Goal: Find specific page/section: Find specific page/section

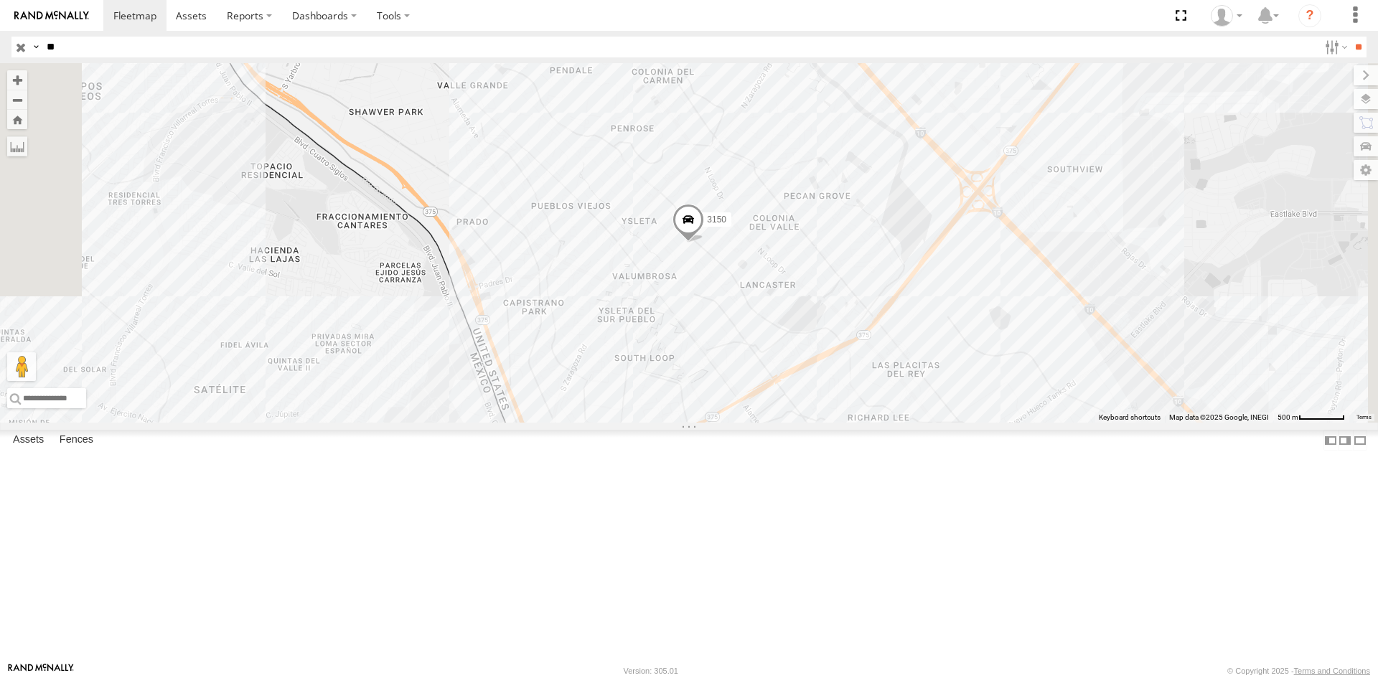
type input "*"
type input "****"
click at [1350, 37] on input "**" at bounding box center [1358, 47] width 17 height 21
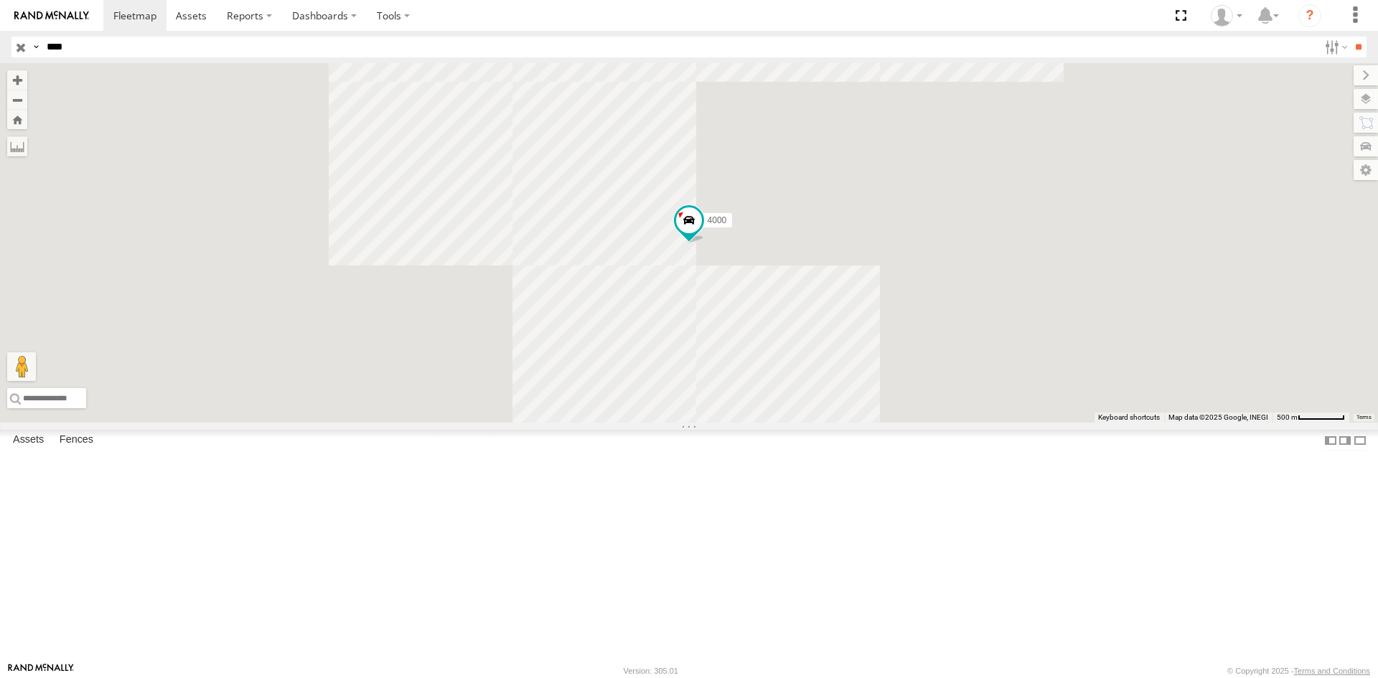
click at [0, 0] on div "INSTRUMENTOS [PERSON_NAME]" at bounding box center [0, 0] width 0 height 0
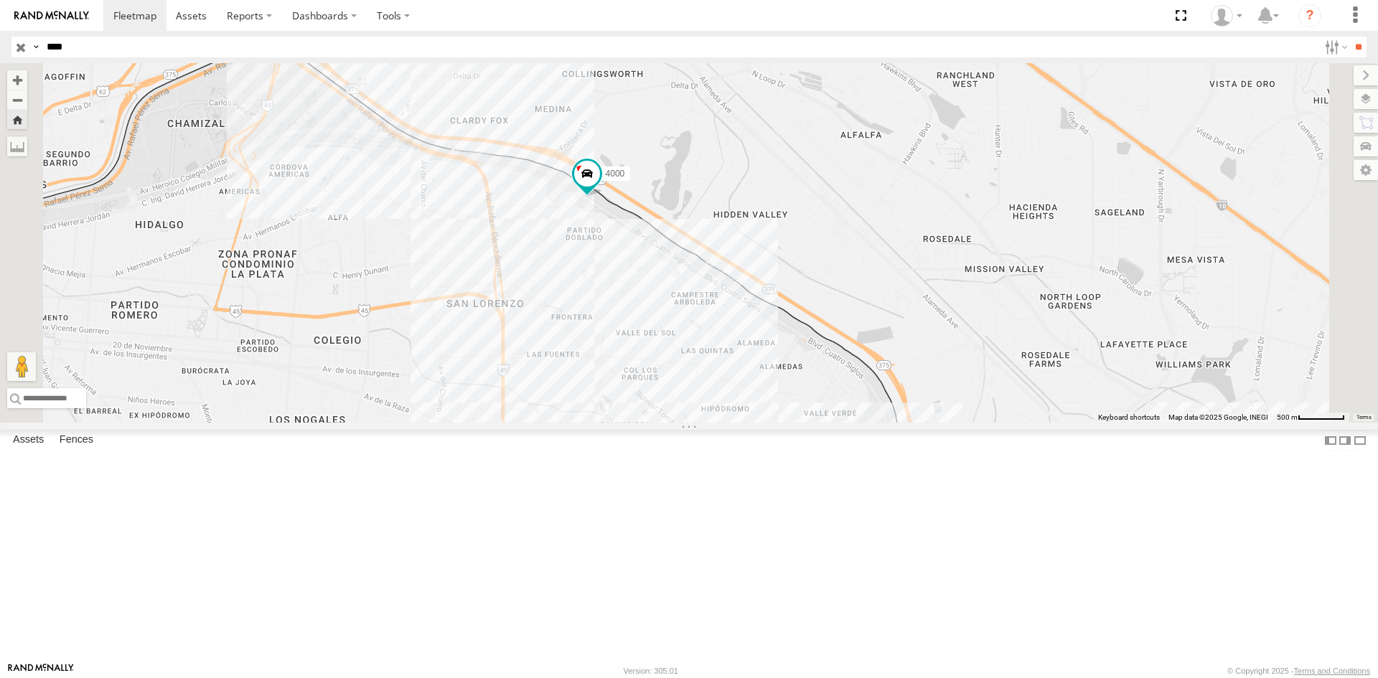
drag, startPoint x: 686, startPoint y: 281, endPoint x: 813, endPoint y: 374, distance: 157.2
click at [813, 374] on div "4000" at bounding box center [689, 243] width 1378 height 360
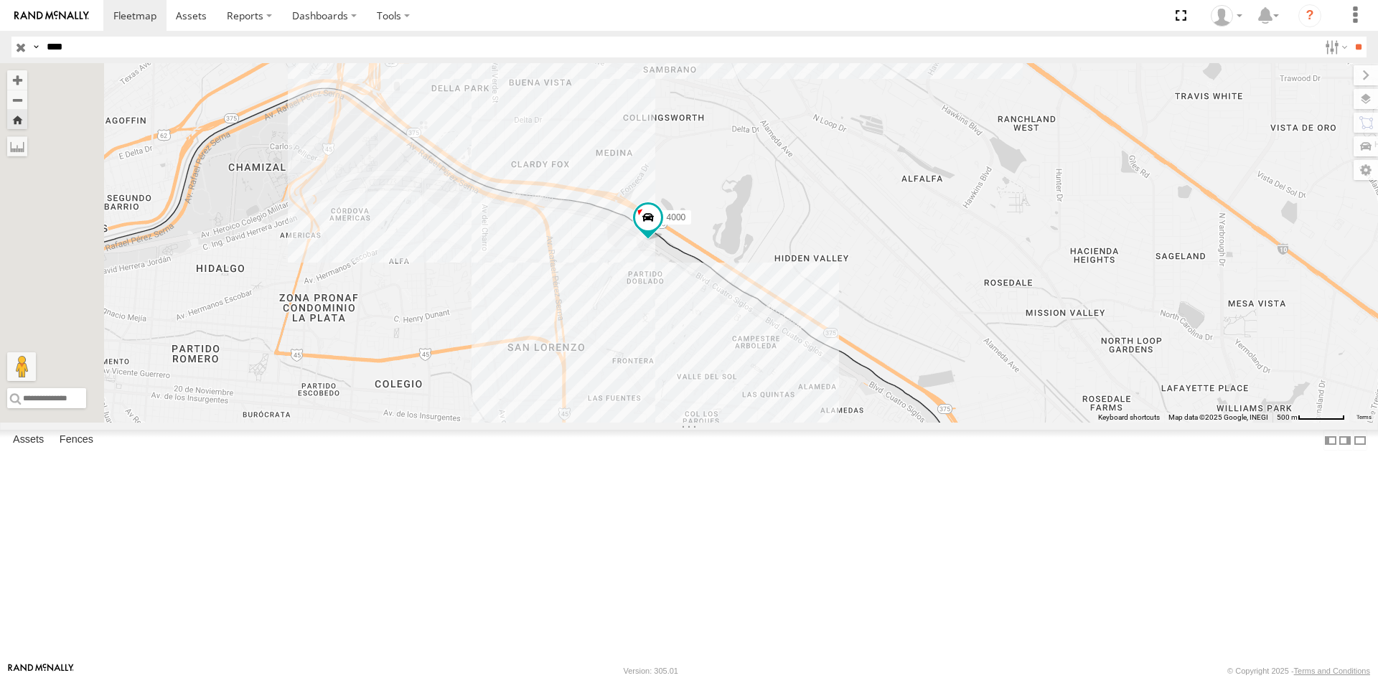
drag, startPoint x: 713, startPoint y: 337, endPoint x: 781, endPoint y: 348, distance: 69.2
click at [803, 348] on div "4000" at bounding box center [689, 243] width 1378 height 360
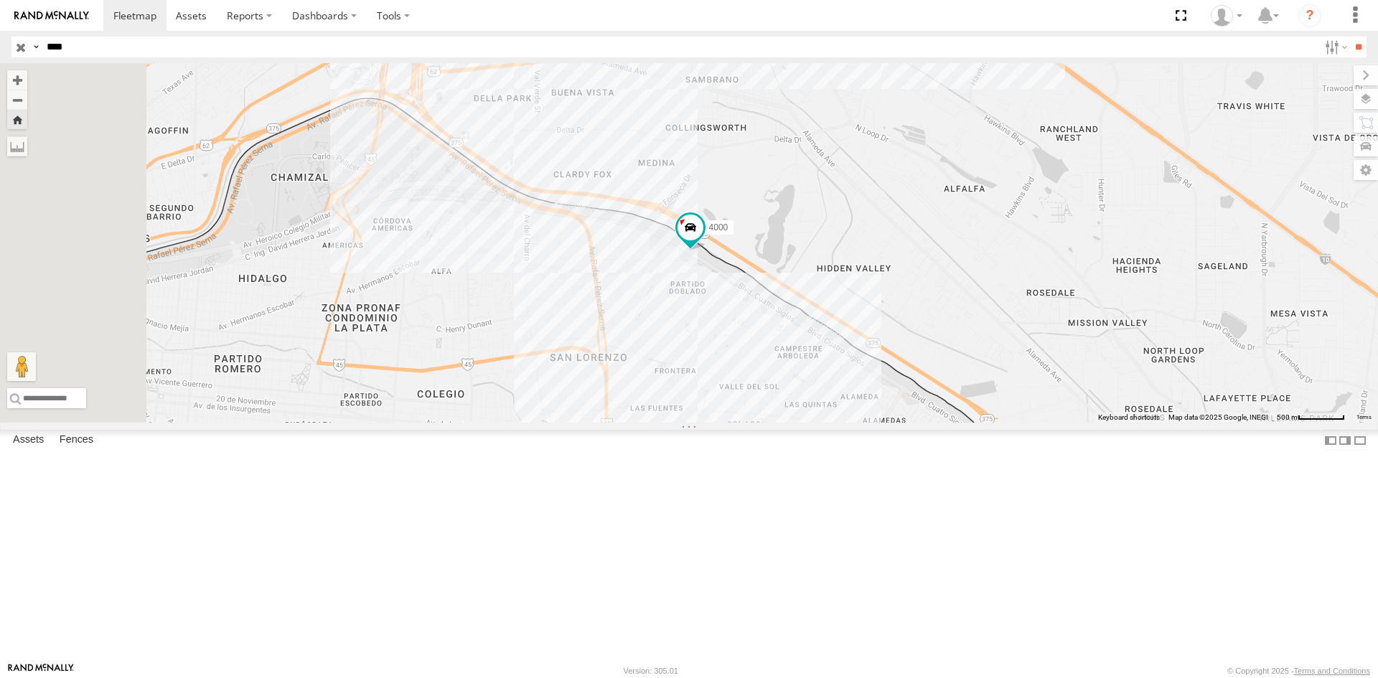
drag, startPoint x: 780, startPoint y: 348, endPoint x: 800, endPoint y: 342, distance: 21.8
click at [800, 342] on div "4000" at bounding box center [689, 243] width 1378 height 360
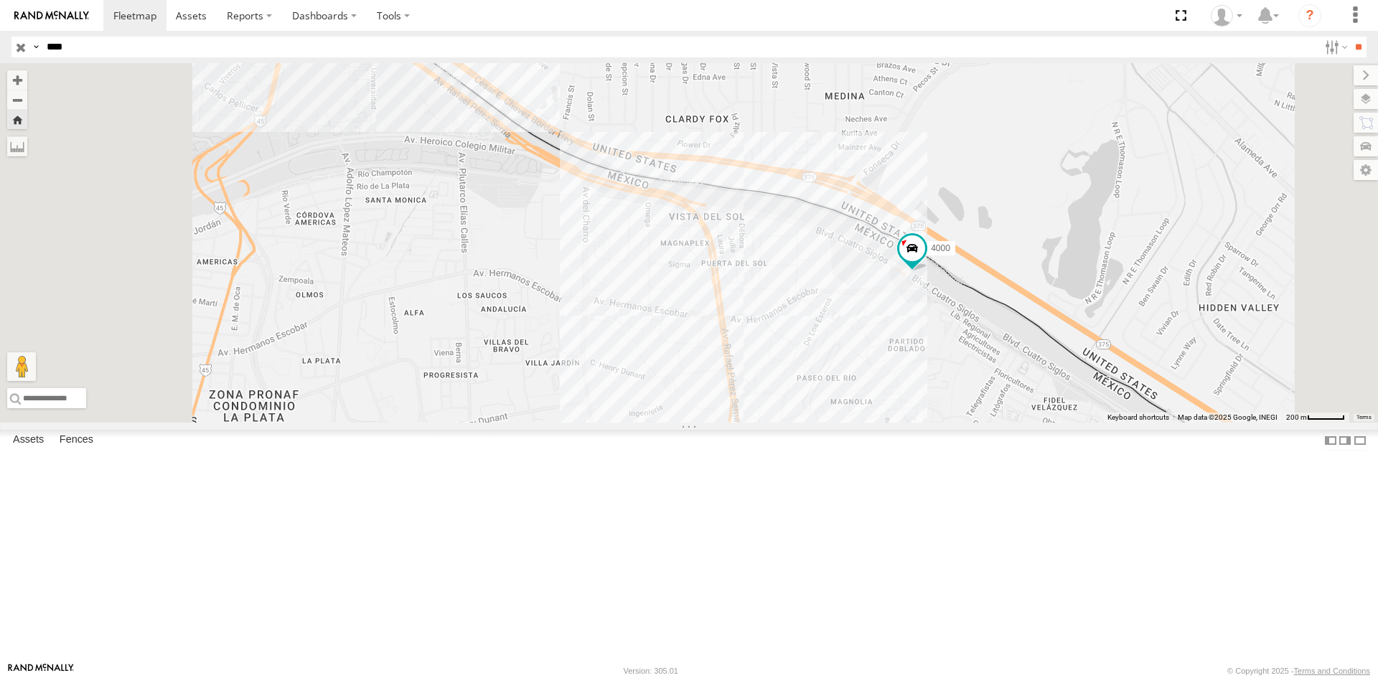
drag, startPoint x: 826, startPoint y: 345, endPoint x: 920, endPoint y: 358, distance: 95.6
click at [920, 358] on div "4000" at bounding box center [689, 243] width 1378 height 360
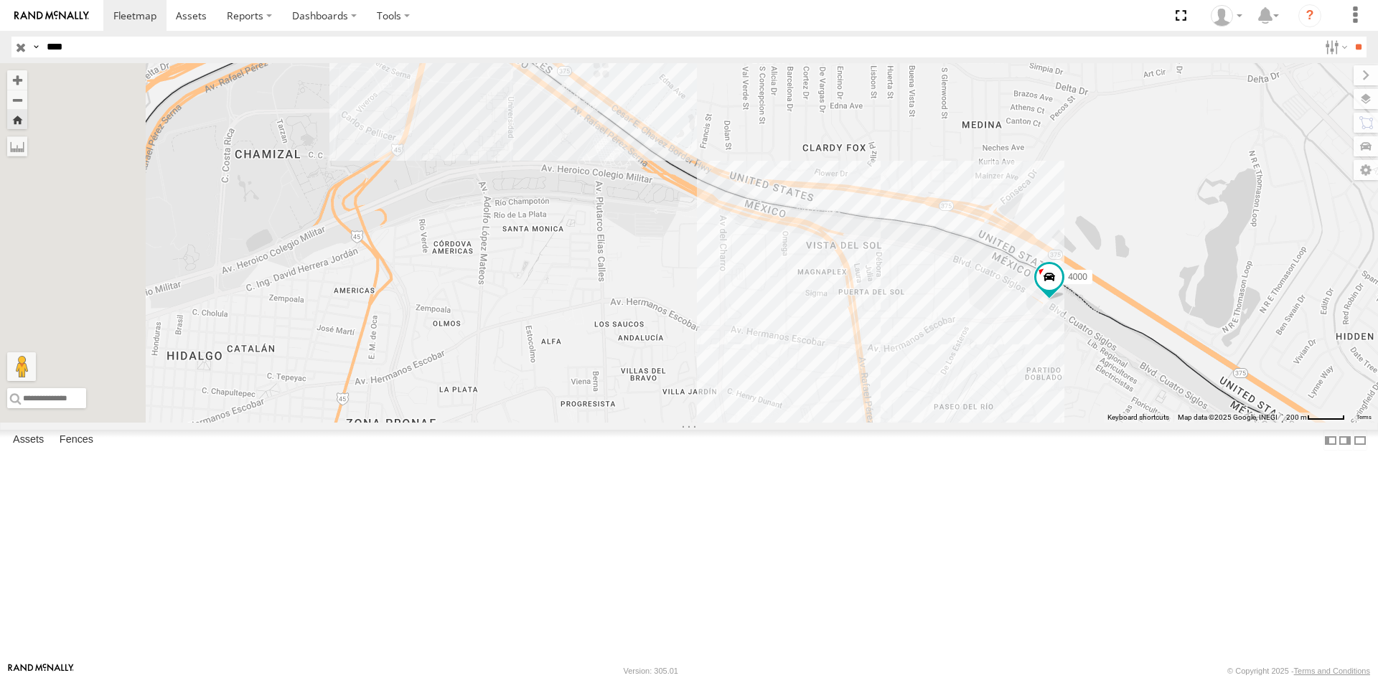
drag, startPoint x: 869, startPoint y: 360, endPoint x: 940, endPoint y: 381, distance: 74.1
click at [940, 381] on div "4000" at bounding box center [689, 243] width 1378 height 360
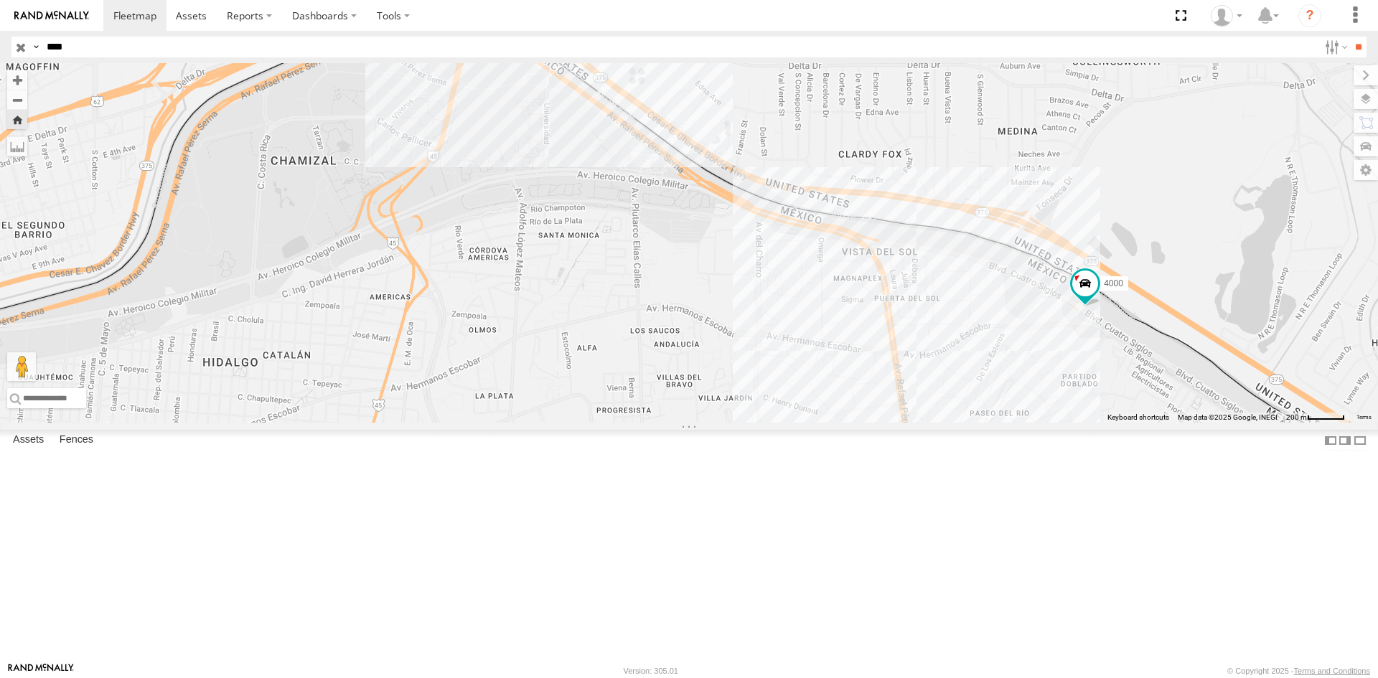
drag, startPoint x: 809, startPoint y: 297, endPoint x: 833, endPoint y: 342, distance: 51.7
click at [833, 342] on div "4000" at bounding box center [689, 243] width 1378 height 360
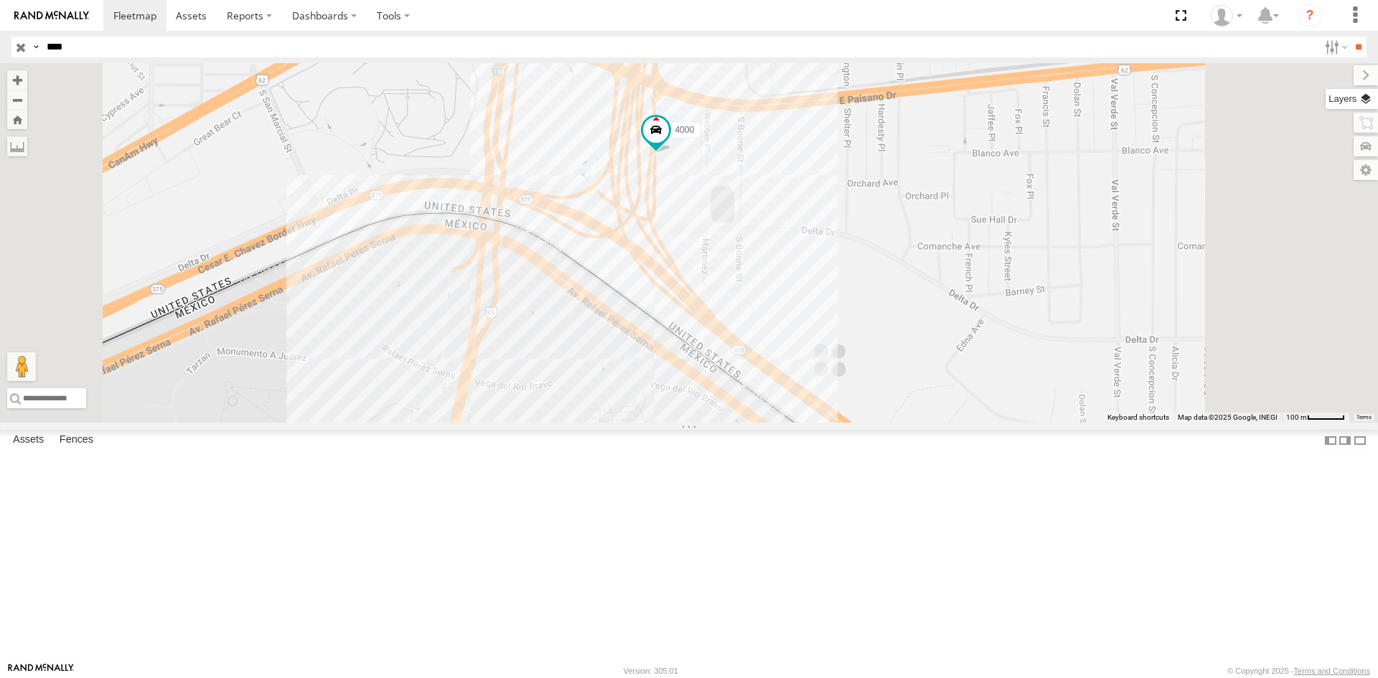
click at [1363, 102] on label at bounding box center [1352, 99] width 52 height 20
click at [0, 0] on span "Overlays" at bounding box center [0, 0] width 0 height 0
click at [0, 0] on span "Basemaps" at bounding box center [0, 0] width 0 height 0
click at [0, 0] on span "Satellite" at bounding box center [0, 0] width 0 height 0
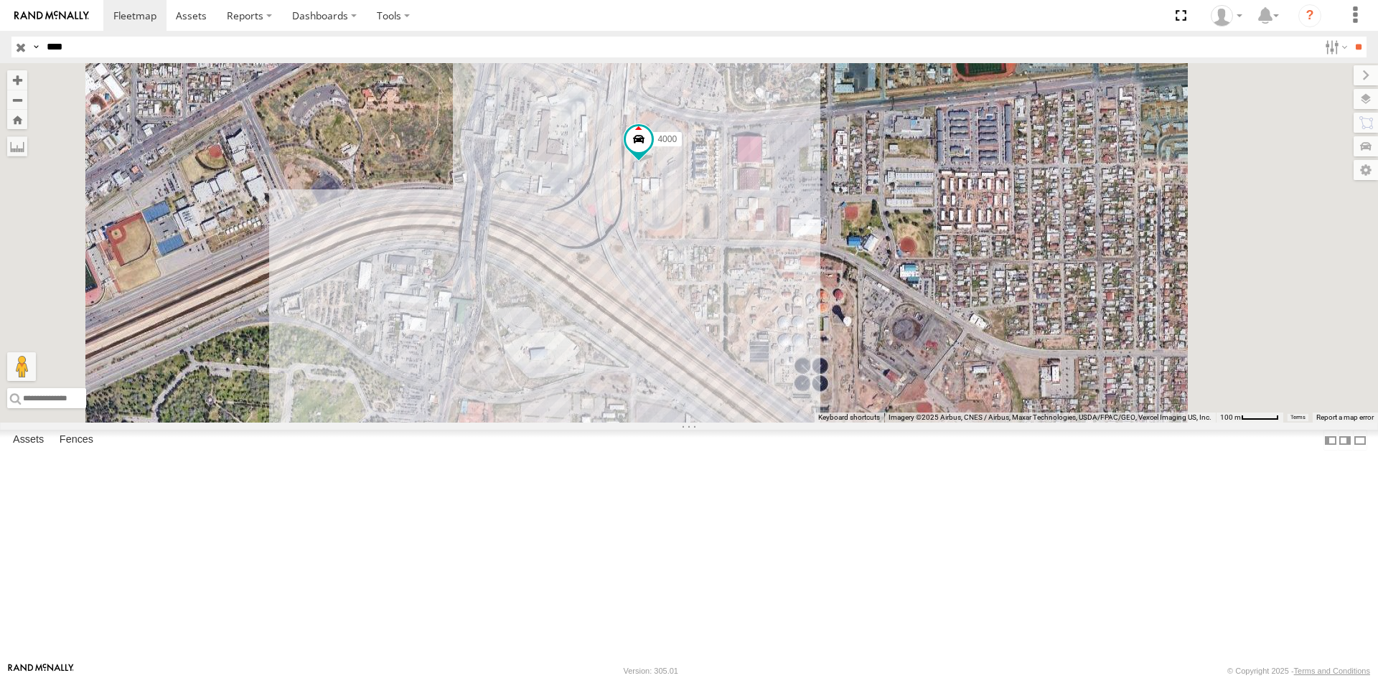
click at [1012, 393] on div "4000" at bounding box center [689, 243] width 1378 height 360
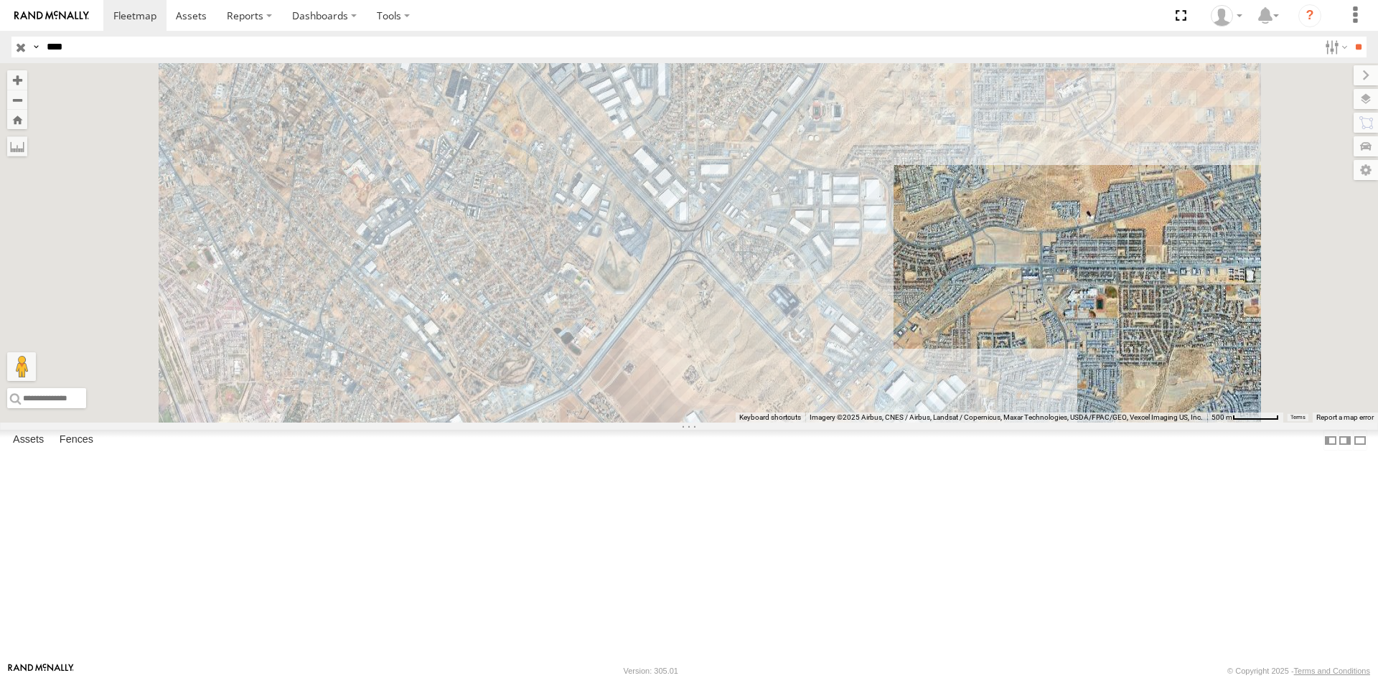
click at [0, 0] on div "INSTRUMENTOS [PERSON_NAME]" at bounding box center [0, 0] width 0 height 0
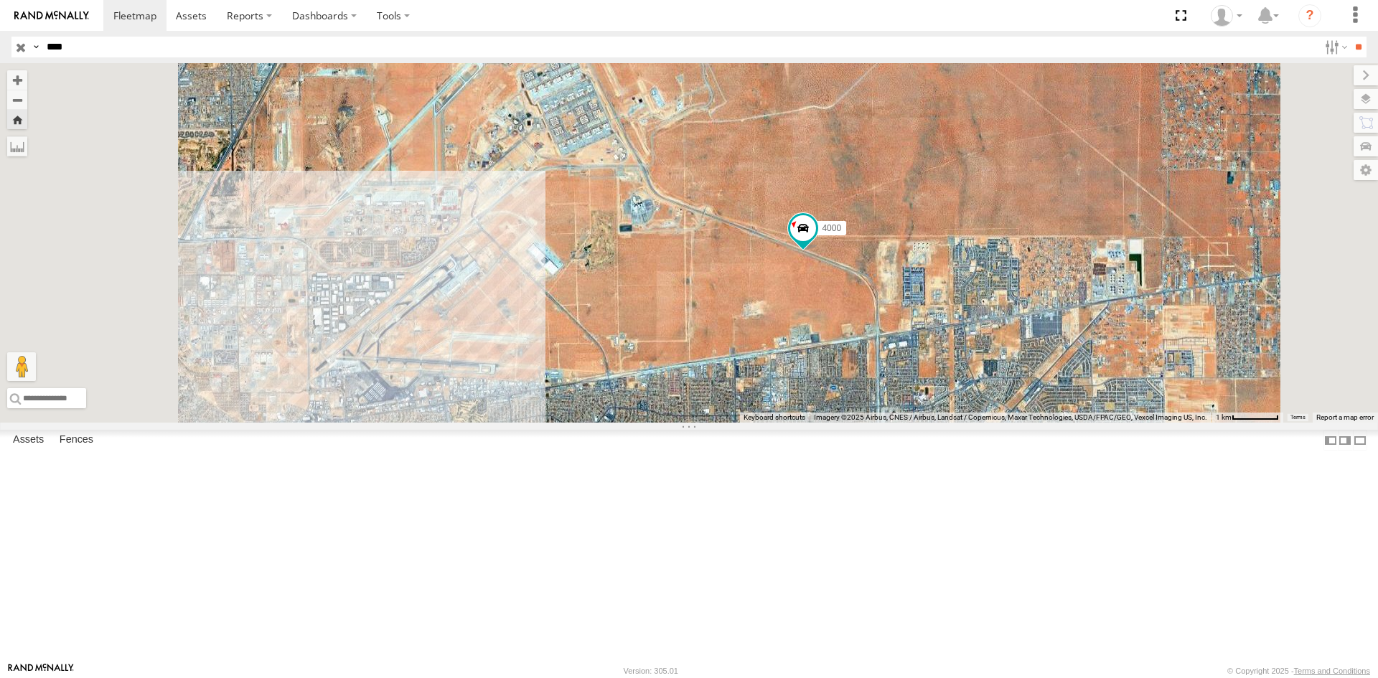
drag, startPoint x: 816, startPoint y: 375, endPoint x: 876, endPoint y: 366, distance: 60.3
click at [876, 366] on div "4000" at bounding box center [689, 243] width 1378 height 360
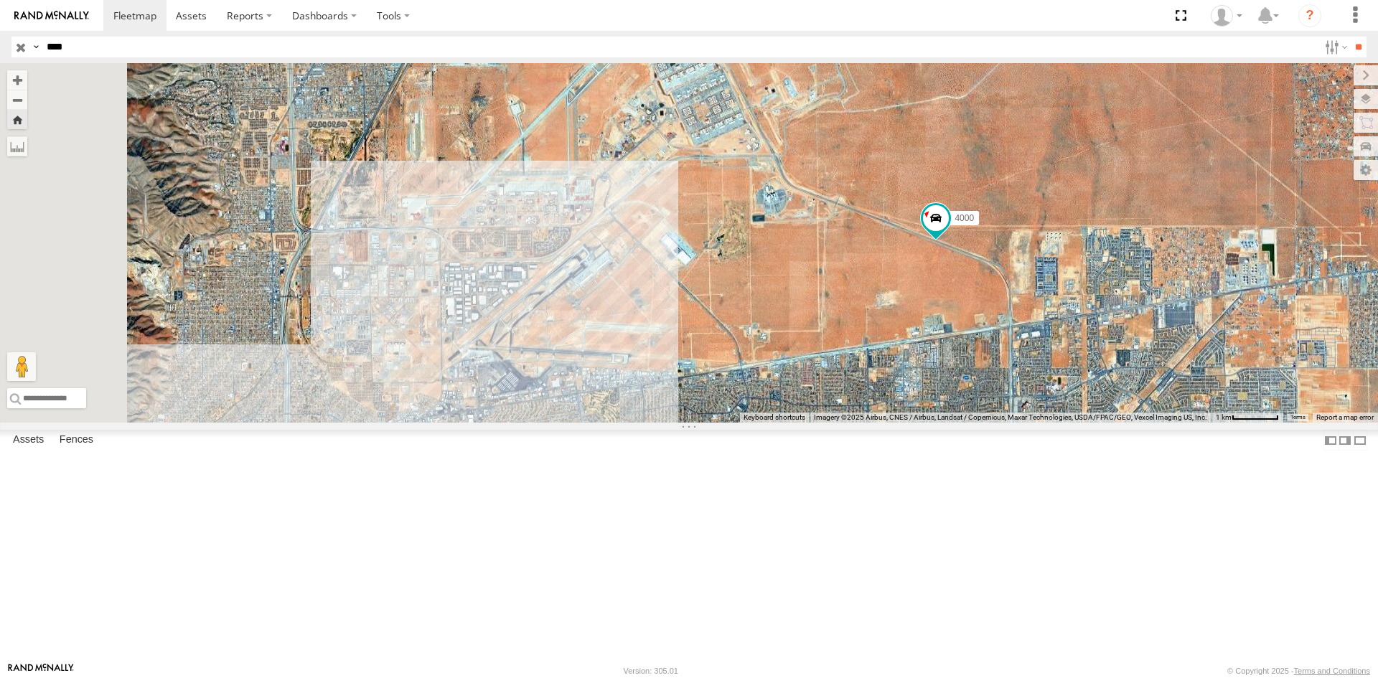
drag, startPoint x: 792, startPoint y: 378, endPoint x: 921, endPoint y: 368, distance: 129.6
click at [921, 368] on div "4000" at bounding box center [689, 243] width 1378 height 360
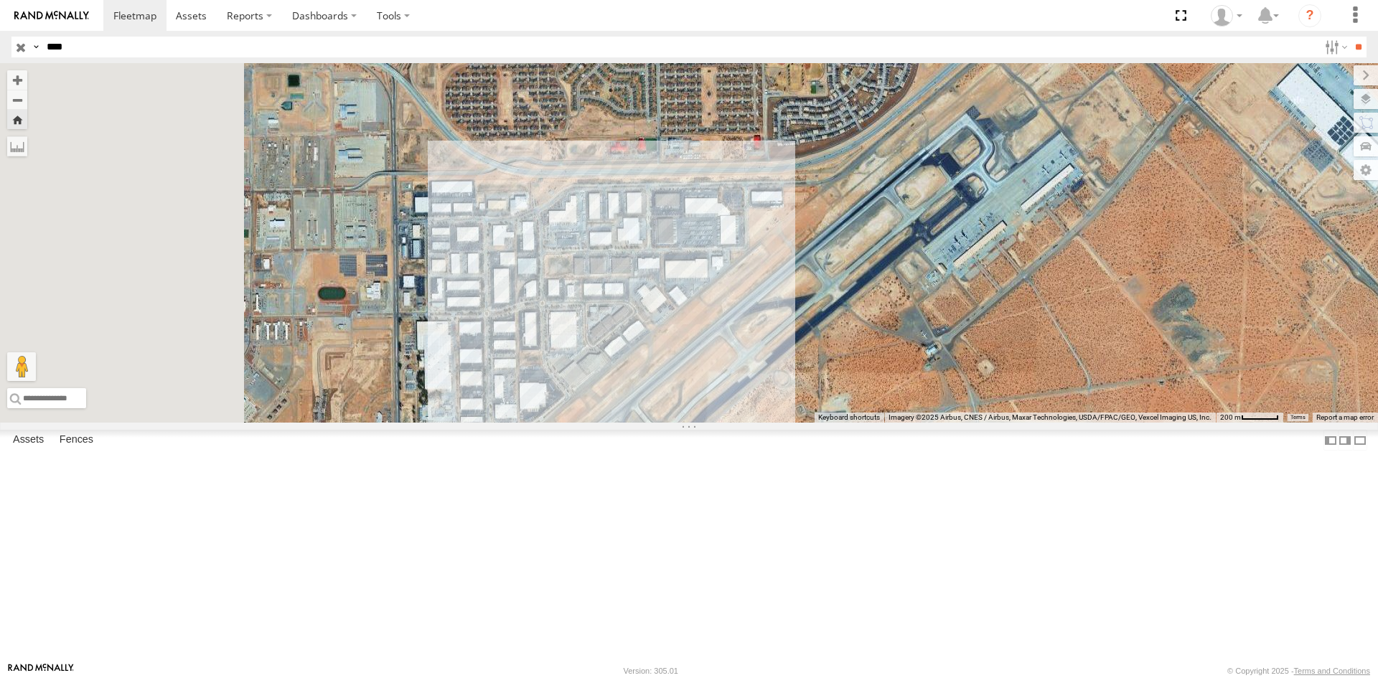
drag, startPoint x: 752, startPoint y: 353, endPoint x: 763, endPoint y: 351, distance: 11.7
click at [761, 351] on div "4000" at bounding box center [689, 243] width 1378 height 360
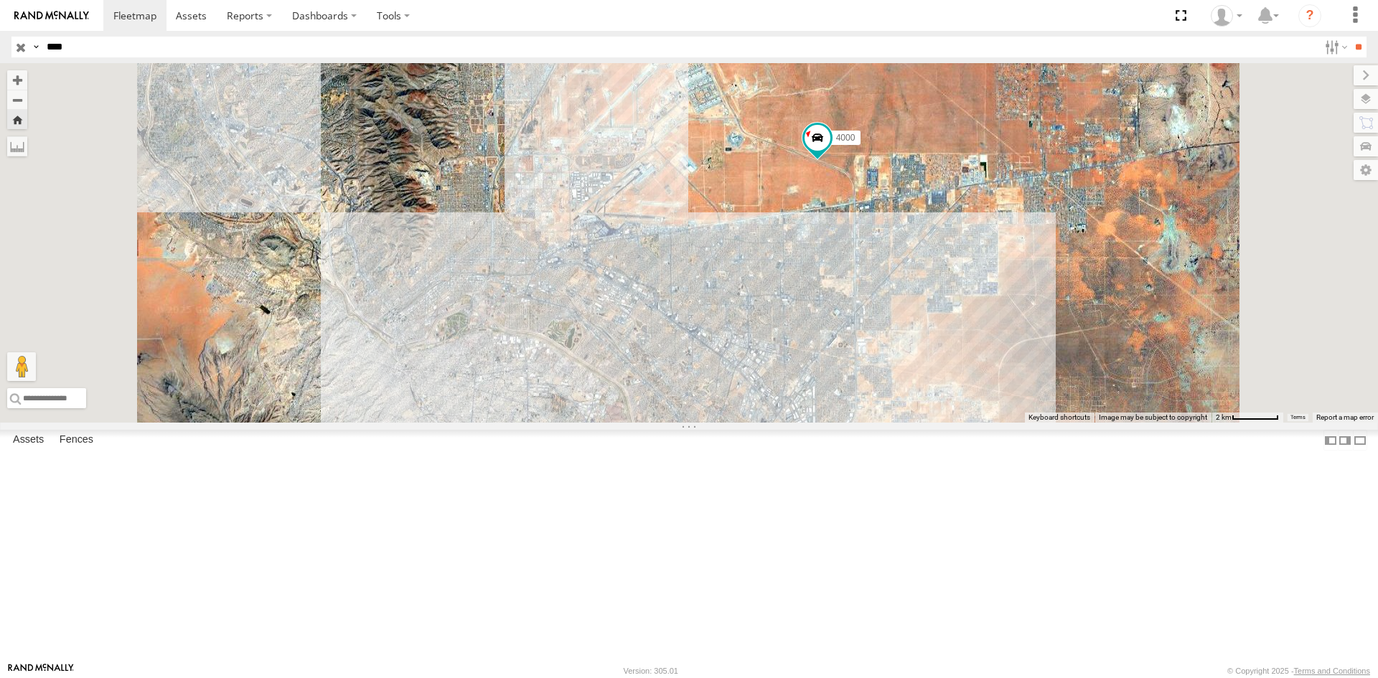
drag, startPoint x: 749, startPoint y: 374, endPoint x: 760, endPoint y: 299, distance: 75.4
click at [760, 299] on div "4000" at bounding box center [689, 243] width 1378 height 360
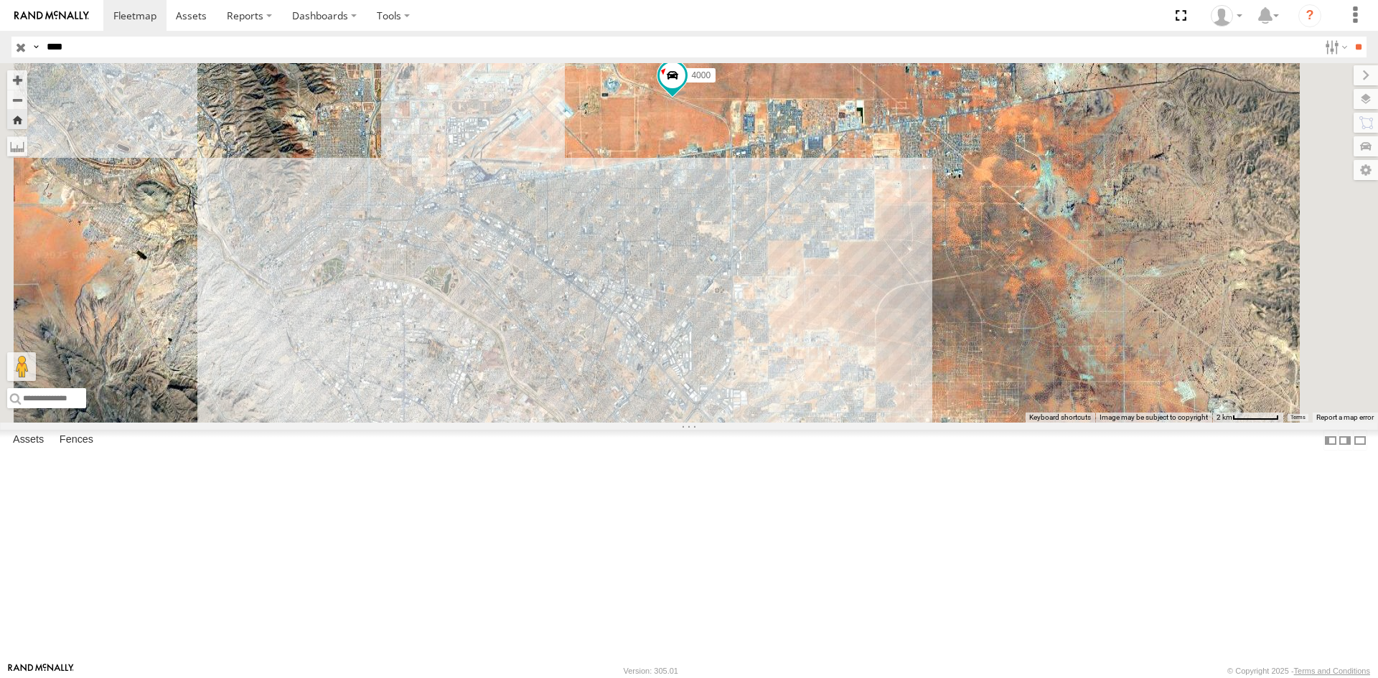
drag, startPoint x: 826, startPoint y: 258, endPoint x: 790, endPoint y: 247, distance: 37.0
click at [826, 257] on div "4000" at bounding box center [689, 243] width 1378 height 360
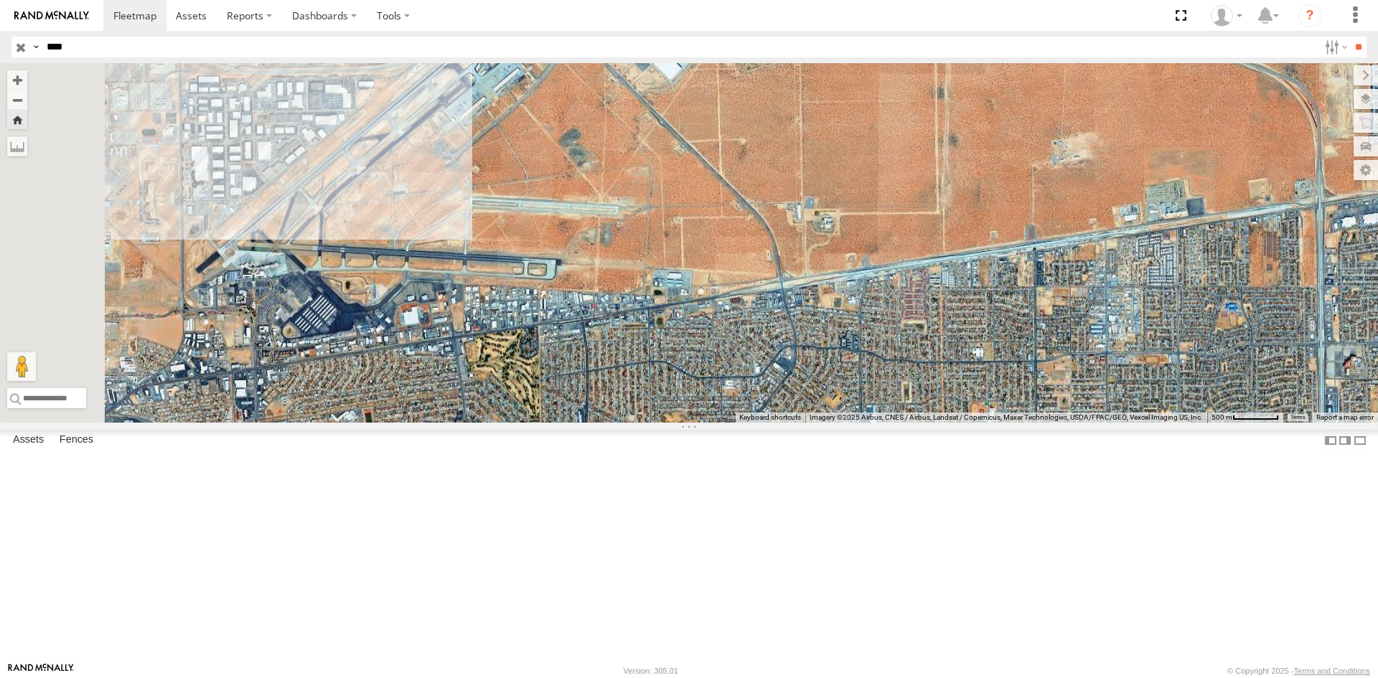
drag, startPoint x: 756, startPoint y: 238, endPoint x: 855, endPoint y: 218, distance: 101.2
click at [853, 218] on div "4000" at bounding box center [689, 243] width 1378 height 360
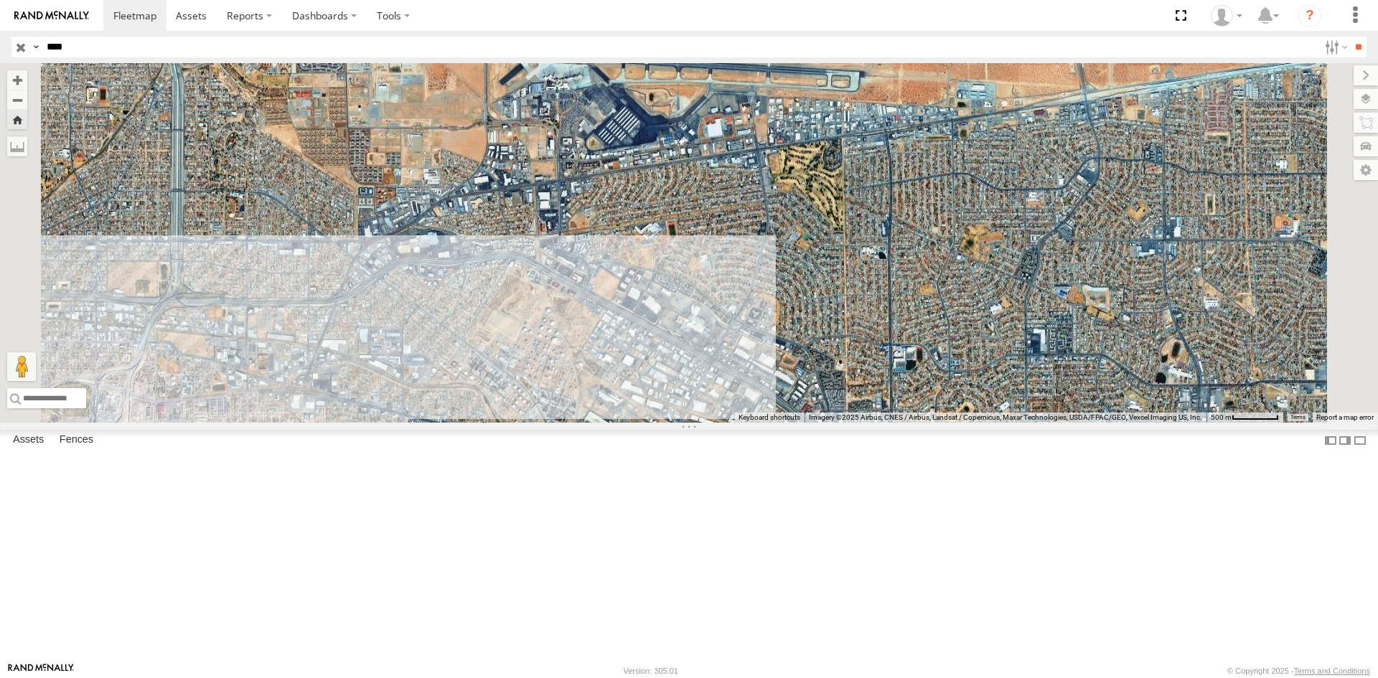
drag, startPoint x: 694, startPoint y: 448, endPoint x: 790, endPoint y: 278, distance: 195.5
click at [790, 278] on div "4000" at bounding box center [689, 243] width 1378 height 360
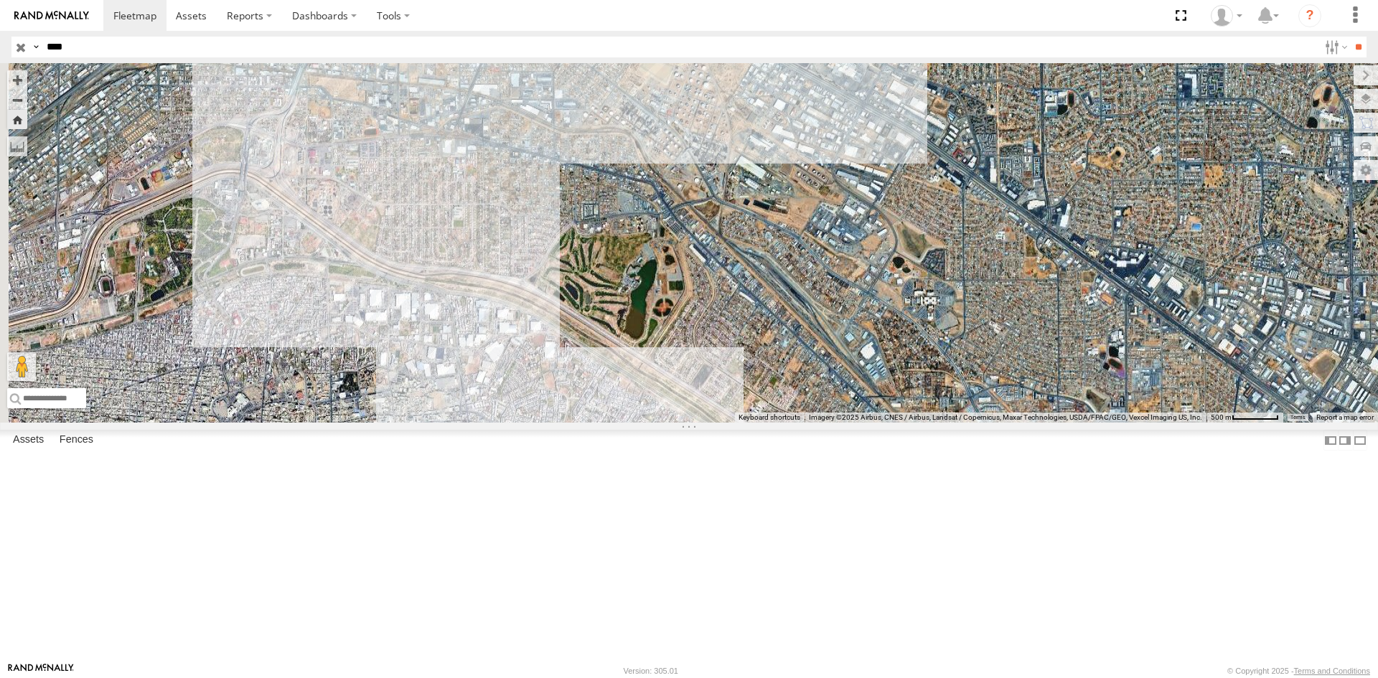
drag, startPoint x: 792, startPoint y: 354, endPoint x: 806, endPoint y: 336, distance: 23.0
click at [806, 337] on div "4000" at bounding box center [689, 243] width 1378 height 360
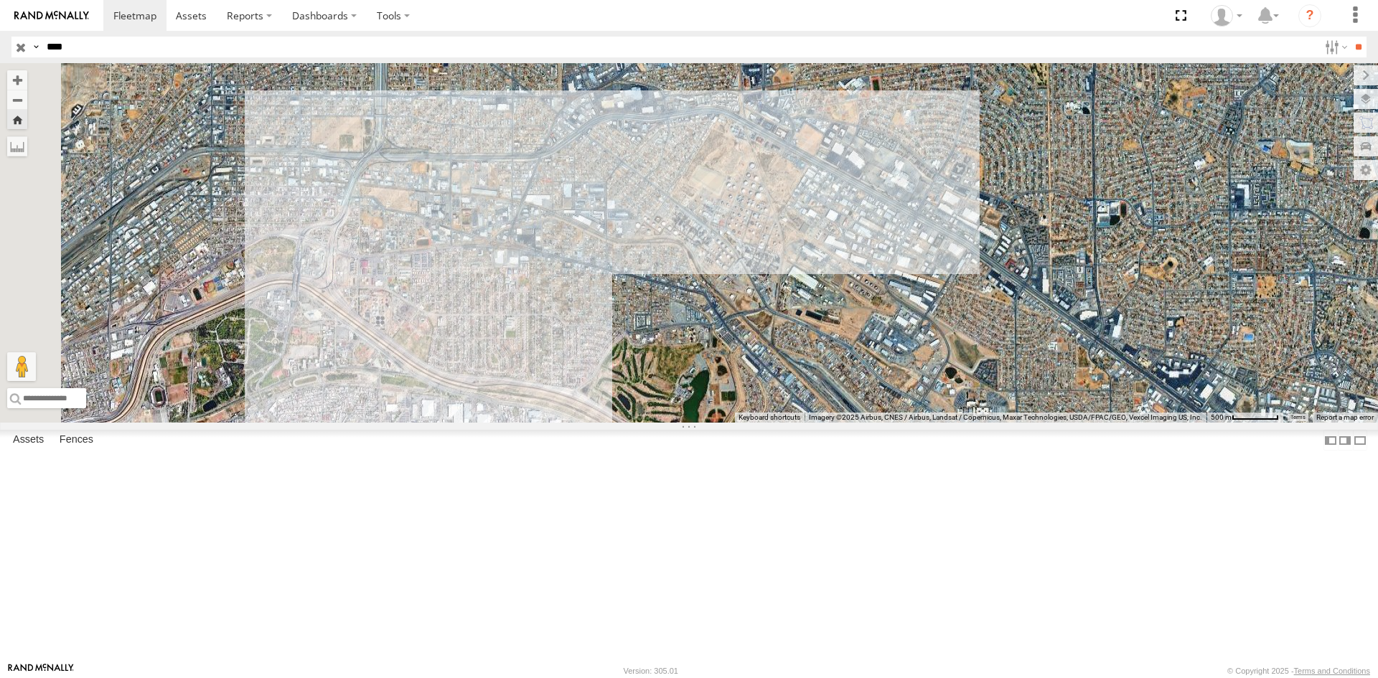
drag, startPoint x: 578, startPoint y: 353, endPoint x: 646, endPoint y: 457, distance: 123.9
click at [648, 423] on div "4000" at bounding box center [689, 243] width 1378 height 360
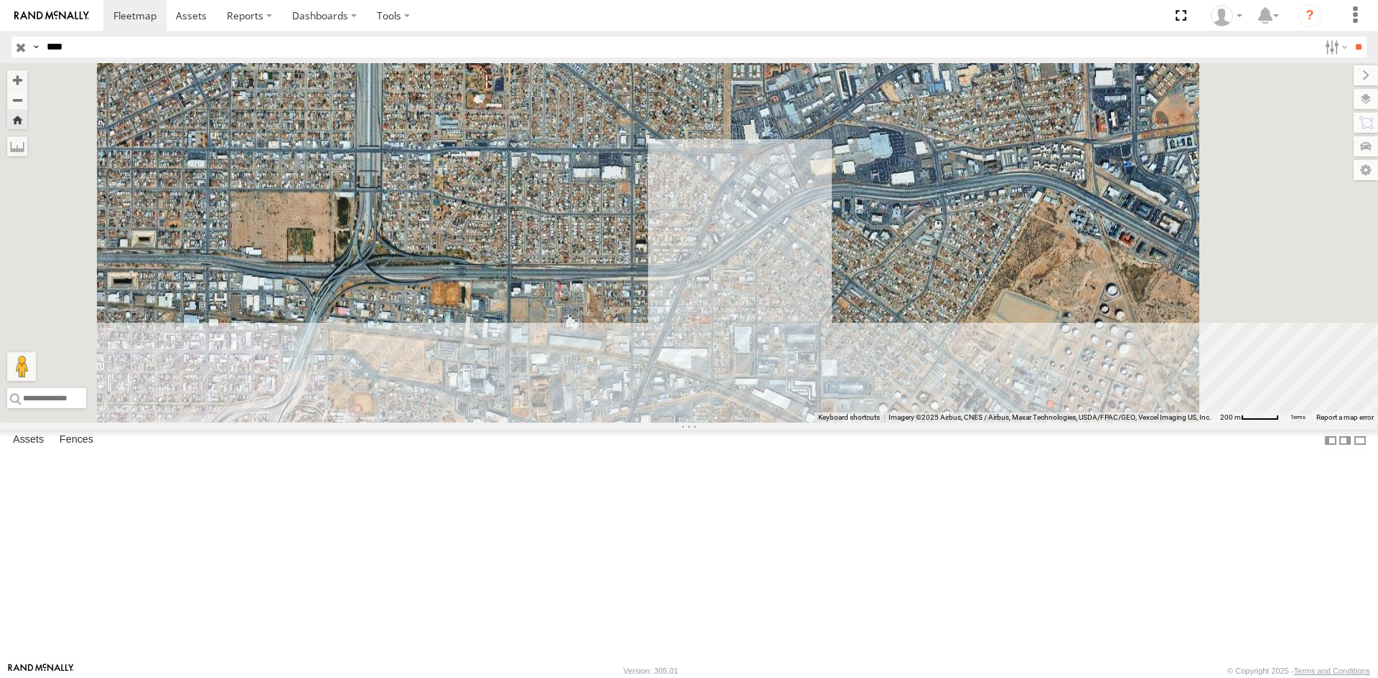
drag, startPoint x: 645, startPoint y: 421, endPoint x: 645, endPoint y: 493, distance: 72.5
click at [639, 423] on div "4000" at bounding box center [689, 243] width 1378 height 360
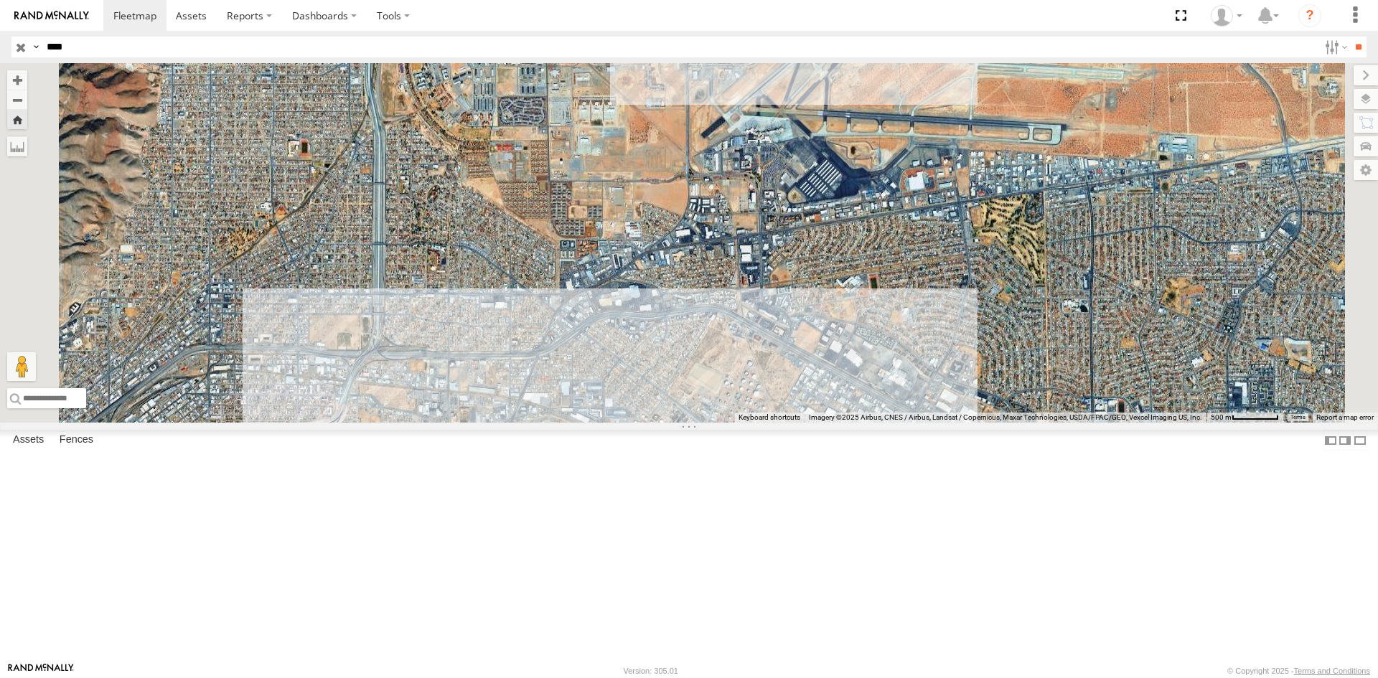
click at [892, 423] on div "4000" at bounding box center [689, 243] width 1378 height 360
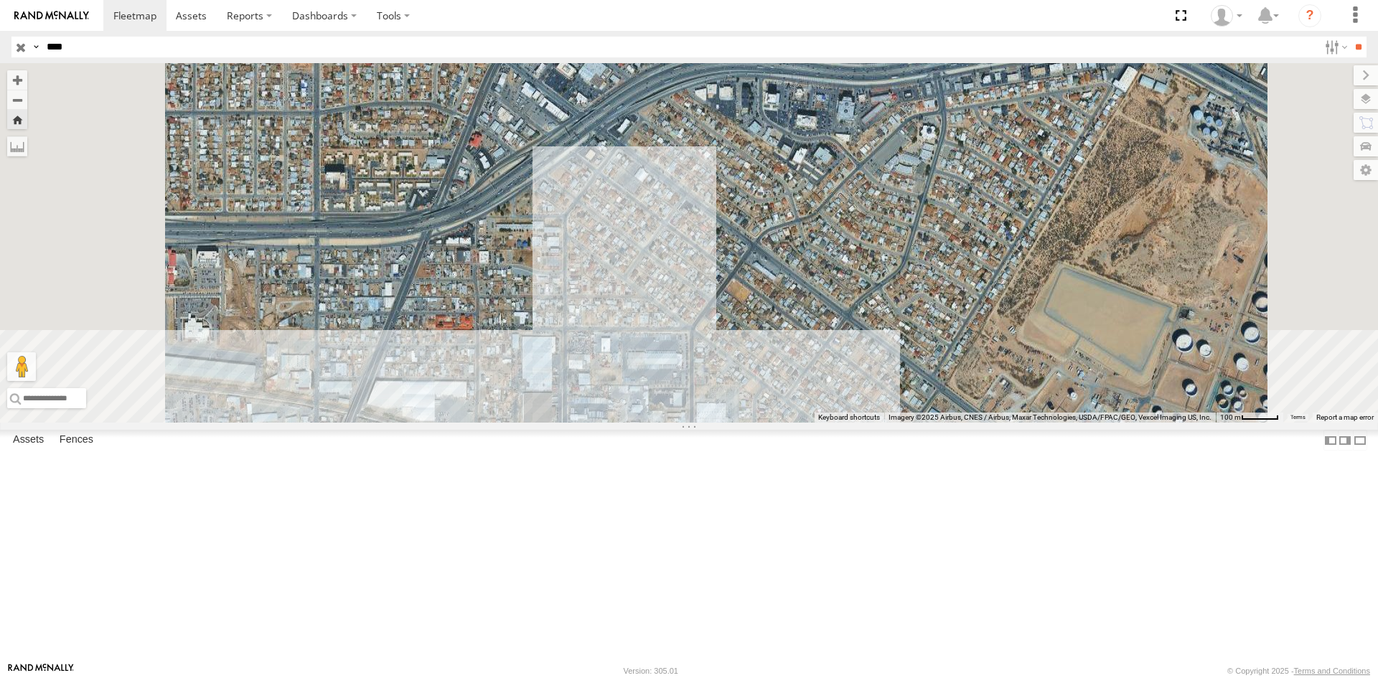
drag, startPoint x: 723, startPoint y: 485, endPoint x: 932, endPoint y: 396, distance: 226.8
click at [932, 396] on div "4000" at bounding box center [689, 243] width 1378 height 360
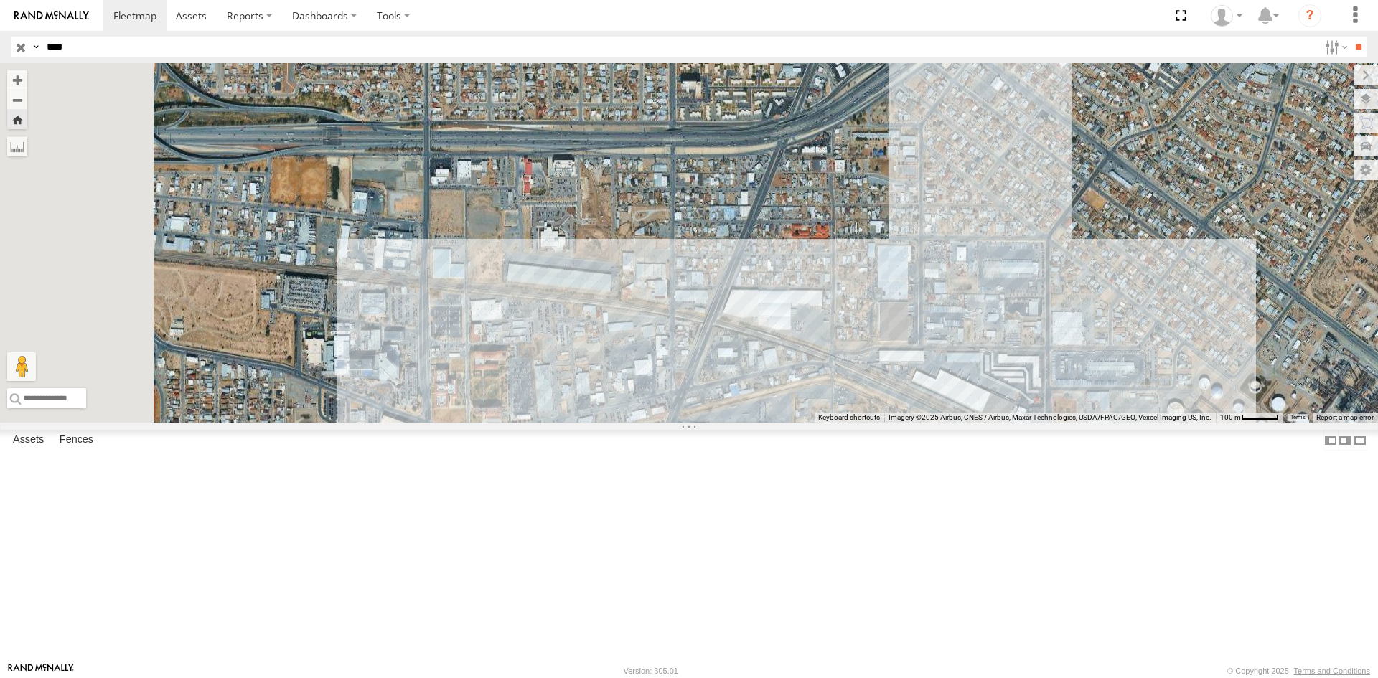
drag, startPoint x: 678, startPoint y: 471, endPoint x: 948, endPoint y: 454, distance: 269.8
click at [948, 423] on div "4000" at bounding box center [689, 243] width 1378 height 360
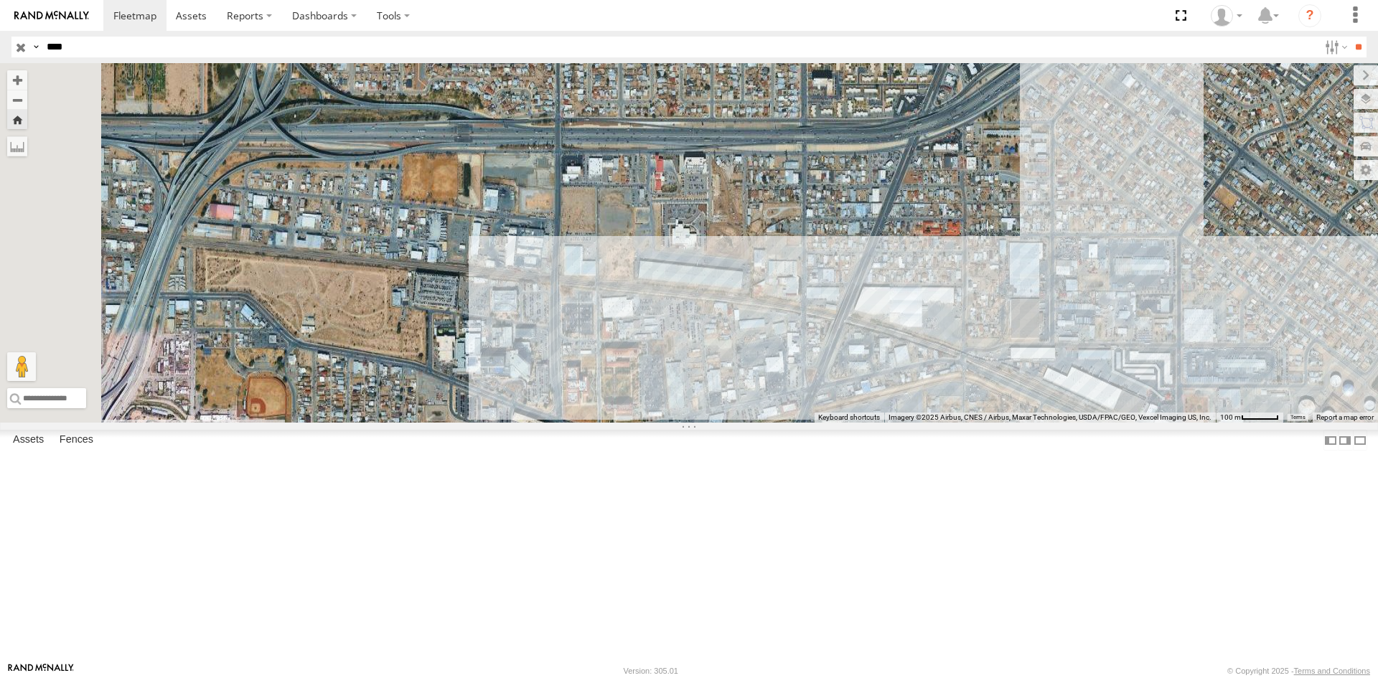
drag, startPoint x: 912, startPoint y: 443, endPoint x: 1020, endPoint y: 441, distance: 107.7
click at [1020, 423] on div "4000" at bounding box center [689, 243] width 1378 height 360
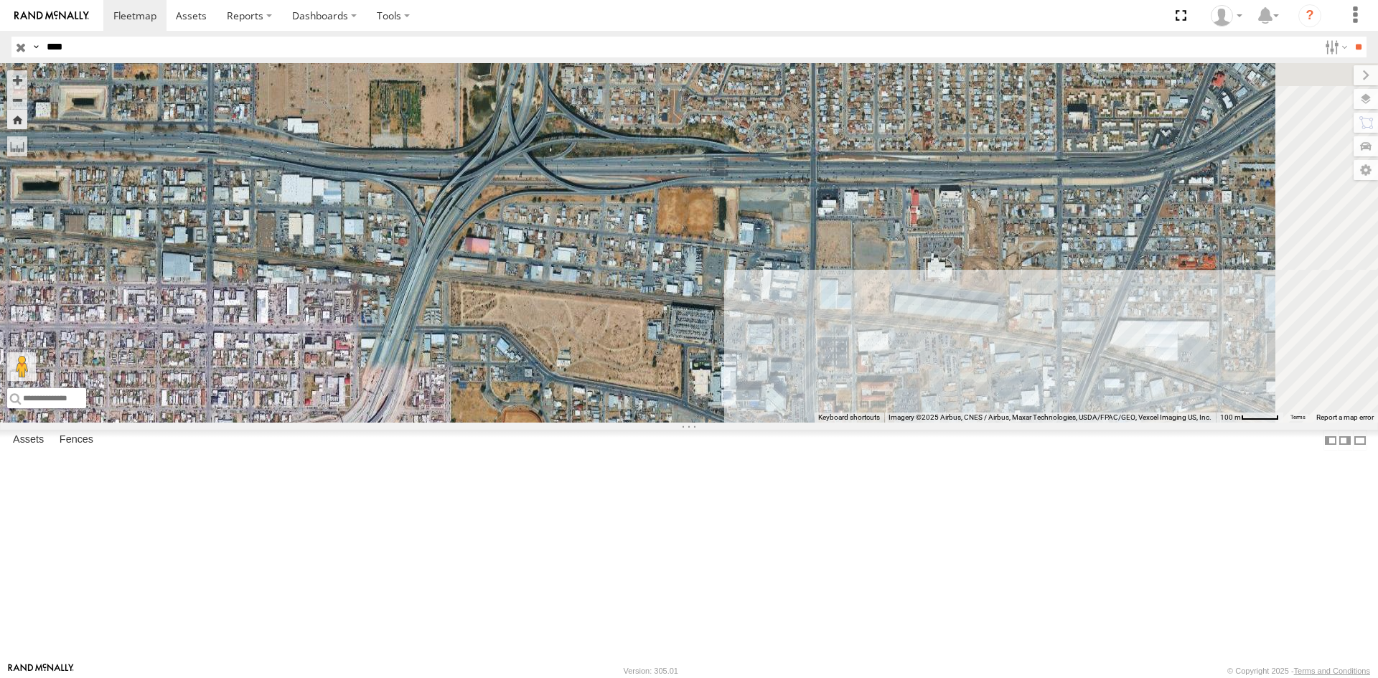
drag, startPoint x: 690, startPoint y: 482, endPoint x: 666, endPoint y: 584, distance: 104.8
click at [666, 423] on div "4000" at bounding box center [689, 243] width 1378 height 360
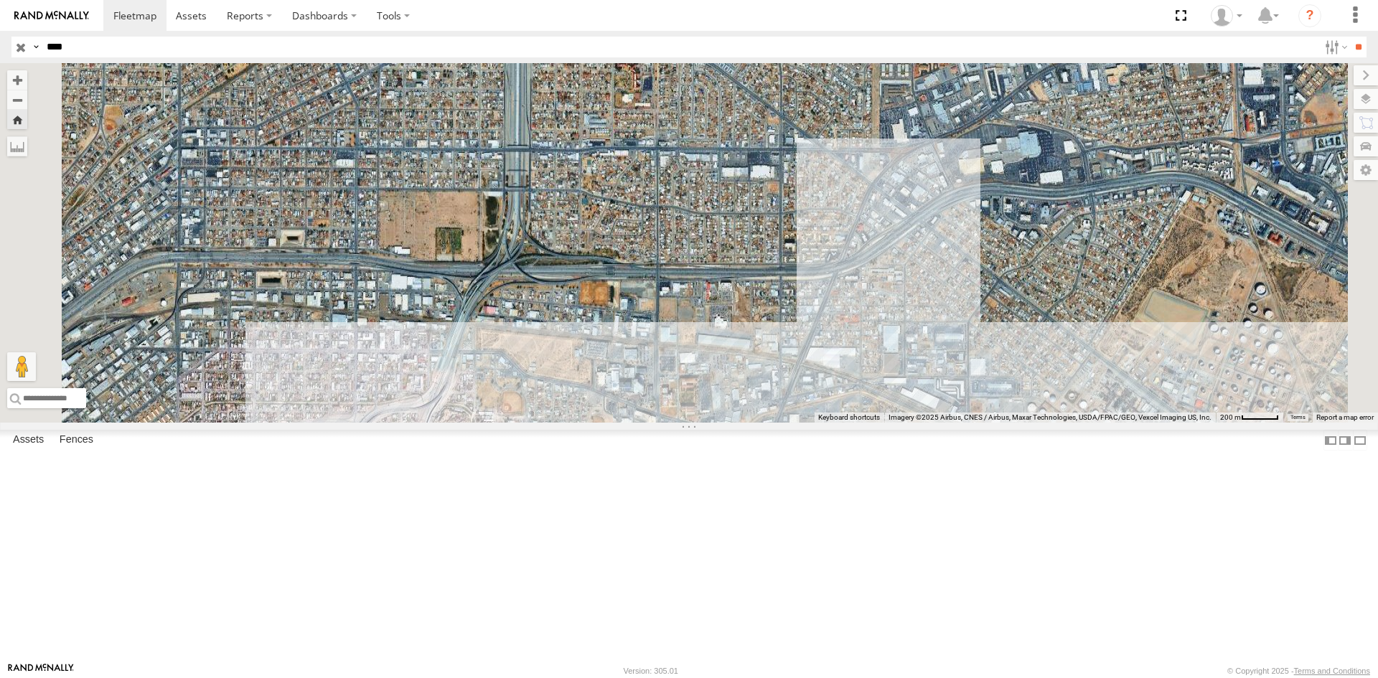
drag, startPoint x: 683, startPoint y: 462, endPoint x: 671, endPoint y: 587, distance: 125.4
click at [671, 423] on div "4000" at bounding box center [689, 243] width 1378 height 360
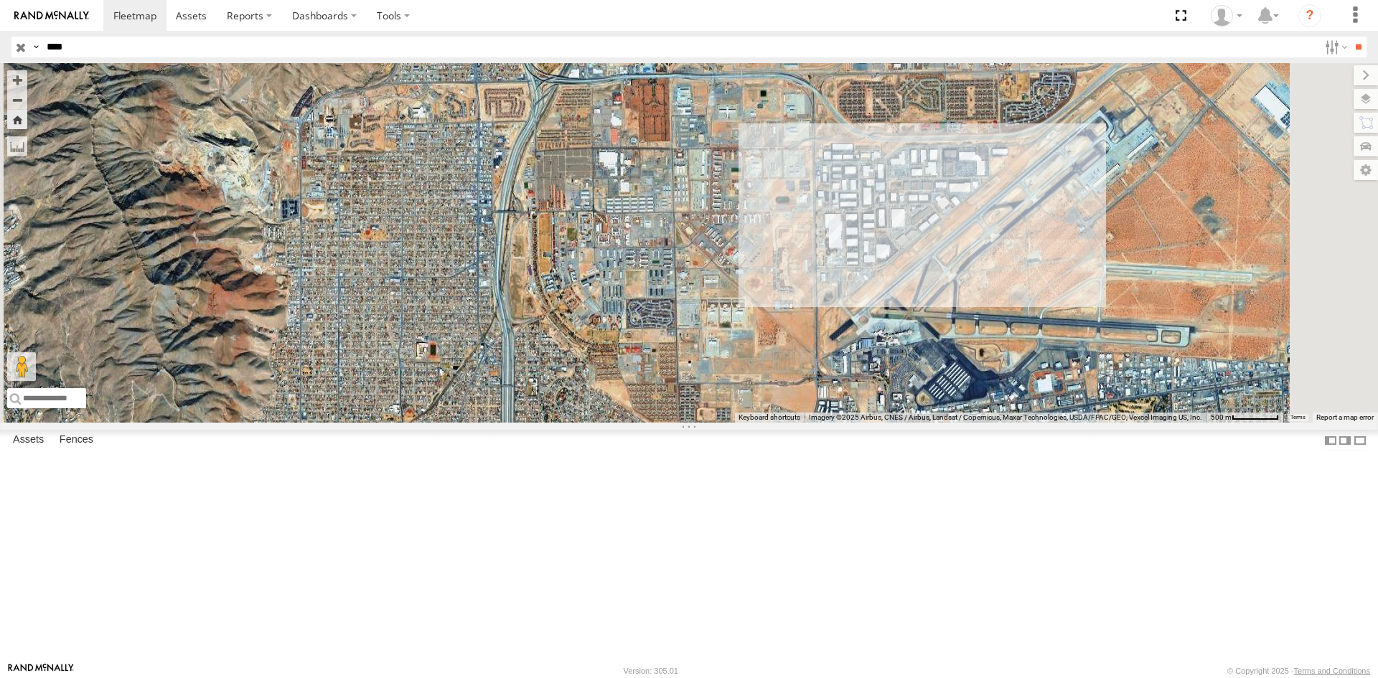
drag, startPoint x: 699, startPoint y: 449, endPoint x: 699, endPoint y: 604, distance: 155.1
click at [699, 423] on div "4000" at bounding box center [689, 243] width 1378 height 360
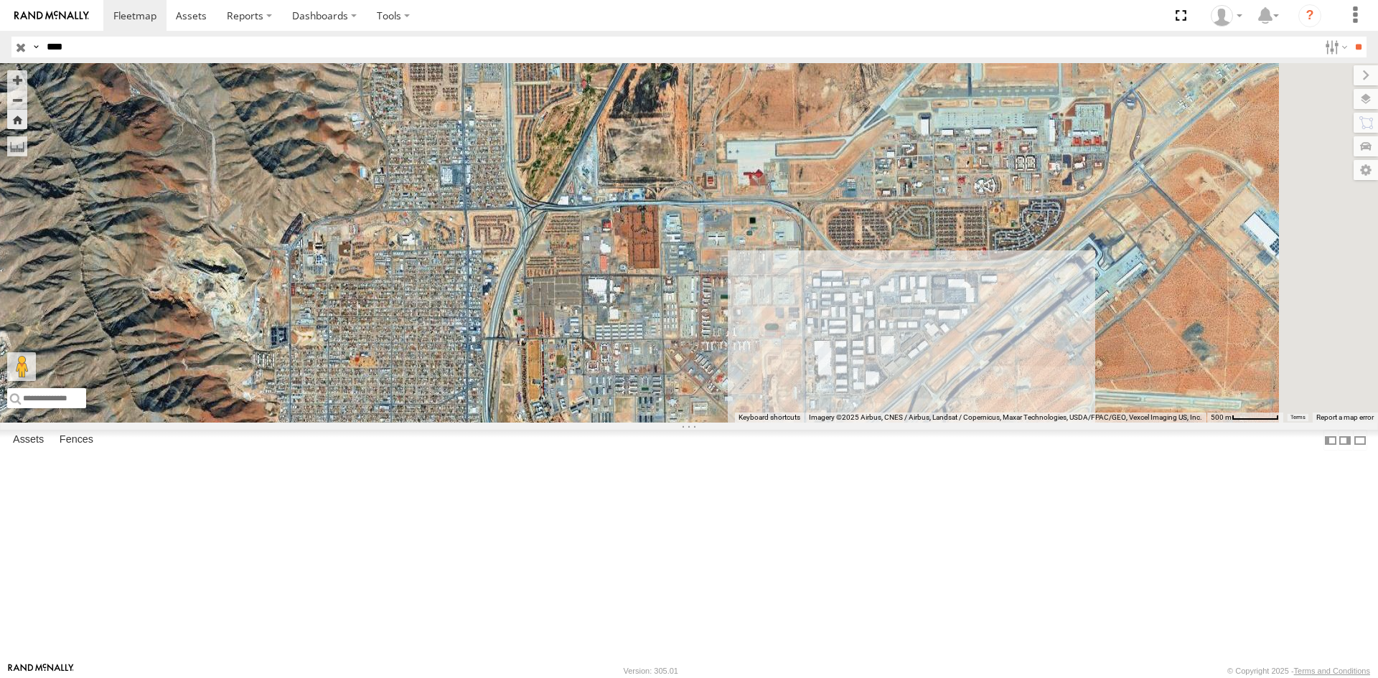
drag, startPoint x: 726, startPoint y: 510, endPoint x: 715, endPoint y: 601, distance: 91.1
click at [715, 423] on div "4000" at bounding box center [689, 243] width 1378 height 360
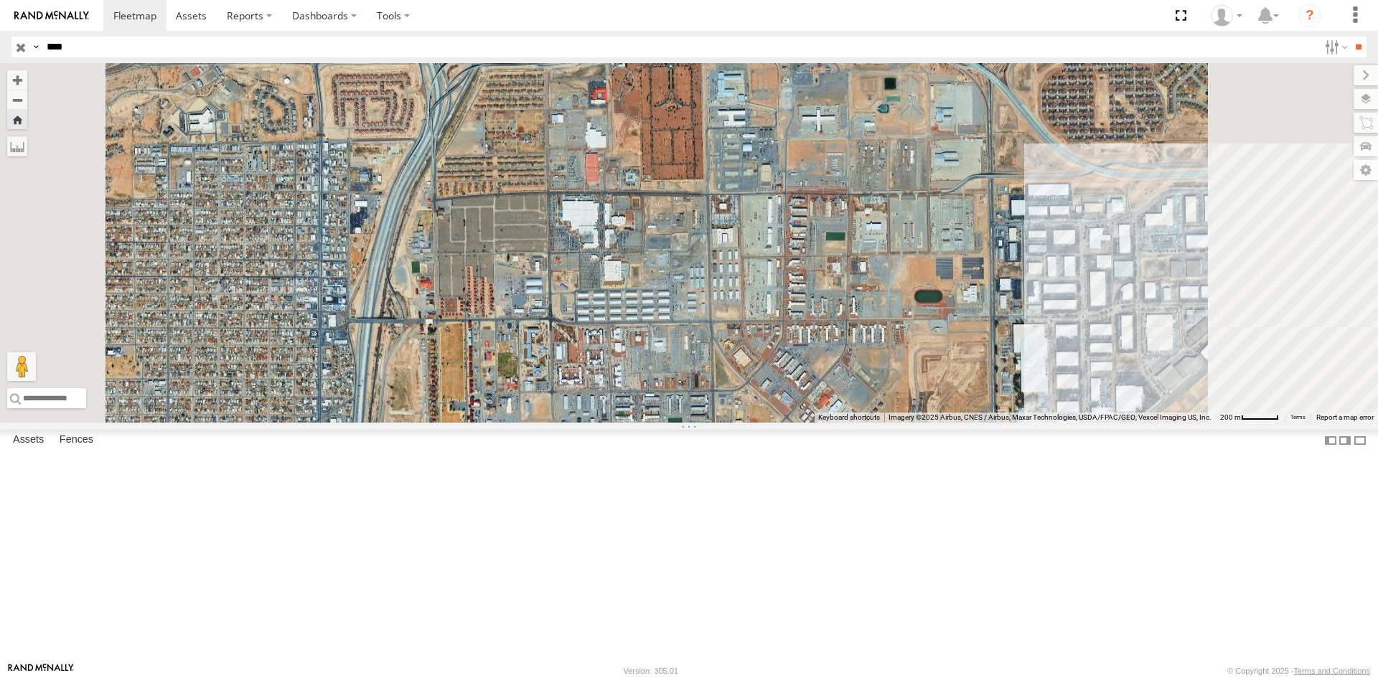
drag, startPoint x: 734, startPoint y: 596, endPoint x: 724, endPoint y: 630, distance: 35.9
click at [724, 423] on div "4000" at bounding box center [689, 243] width 1378 height 360
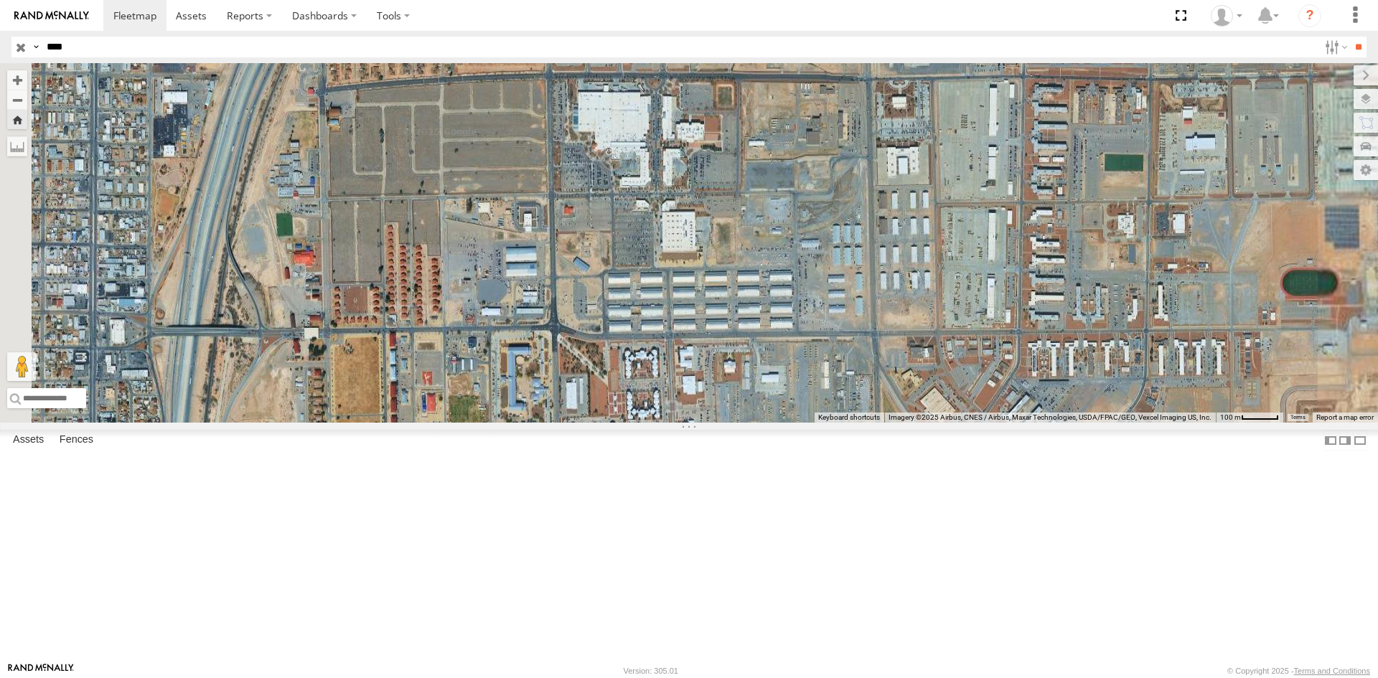
drag, startPoint x: 724, startPoint y: 485, endPoint x: 587, endPoint y: 511, distance: 139.7
click at [587, 423] on div "4000" at bounding box center [689, 243] width 1378 height 360
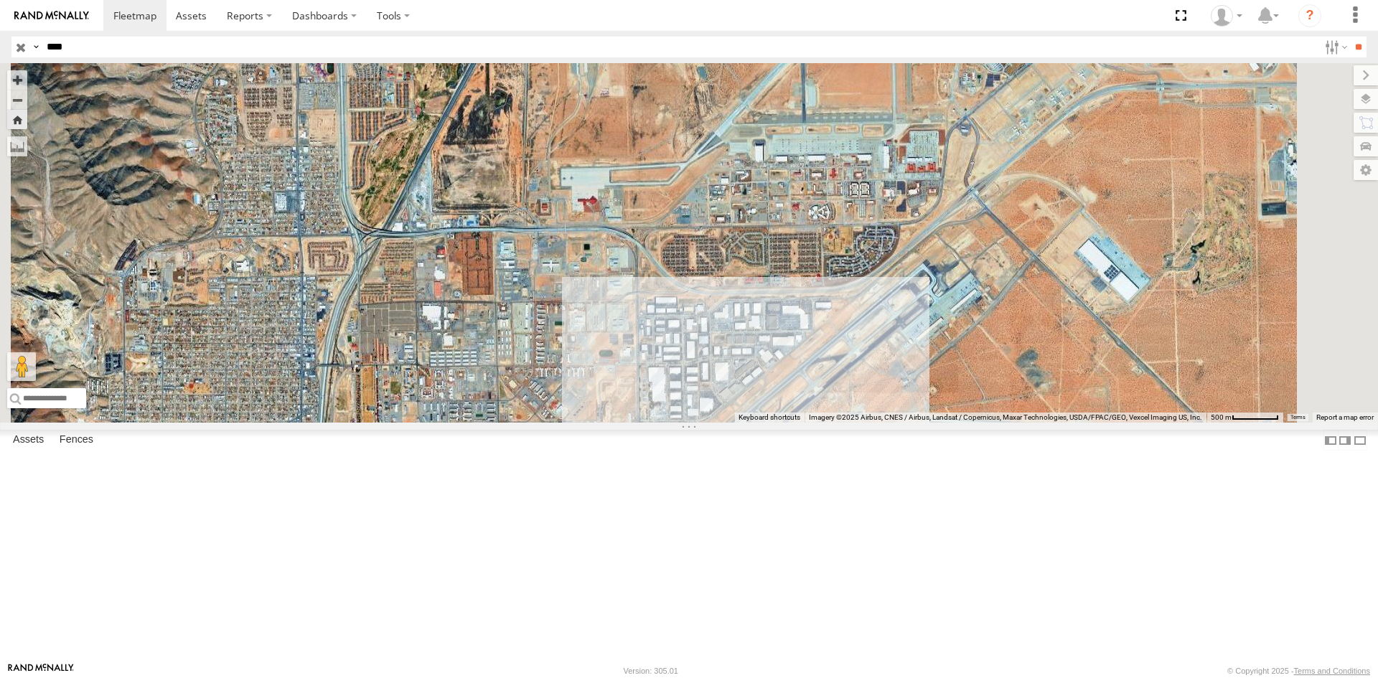
drag, startPoint x: 813, startPoint y: 493, endPoint x: 727, endPoint y: 417, distance: 114.9
click at [729, 420] on div "4000" at bounding box center [689, 243] width 1378 height 360
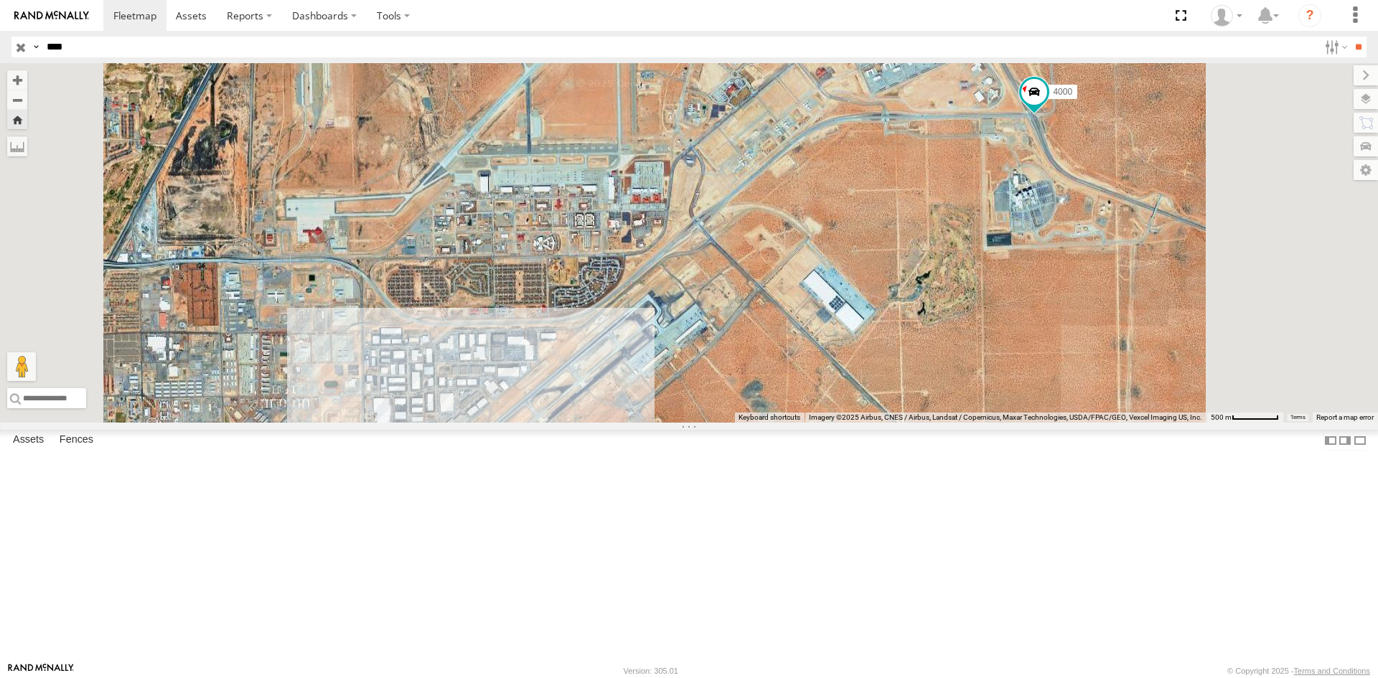
drag, startPoint x: 890, startPoint y: 282, endPoint x: 903, endPoint y: 218, distance: 65.9
click at [902, 221] on div "4000" at bounding box center [689, 243] width 1378 height 360
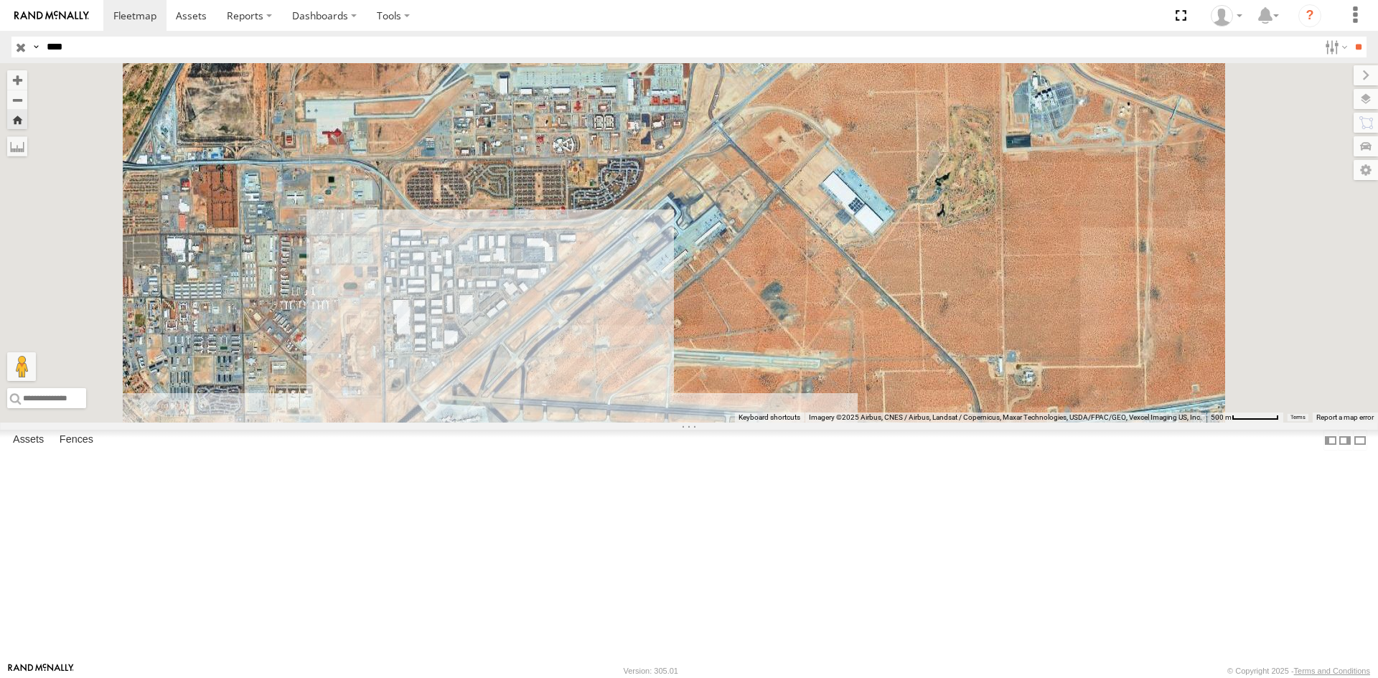
drag, startPoint x: 759, startPoint y: 380, endPoint x: 831, endPoint y: 199, distance: 194.6
click at [826, 207] on div "4000" at bounding box center [689, 243] width 1378 height 360
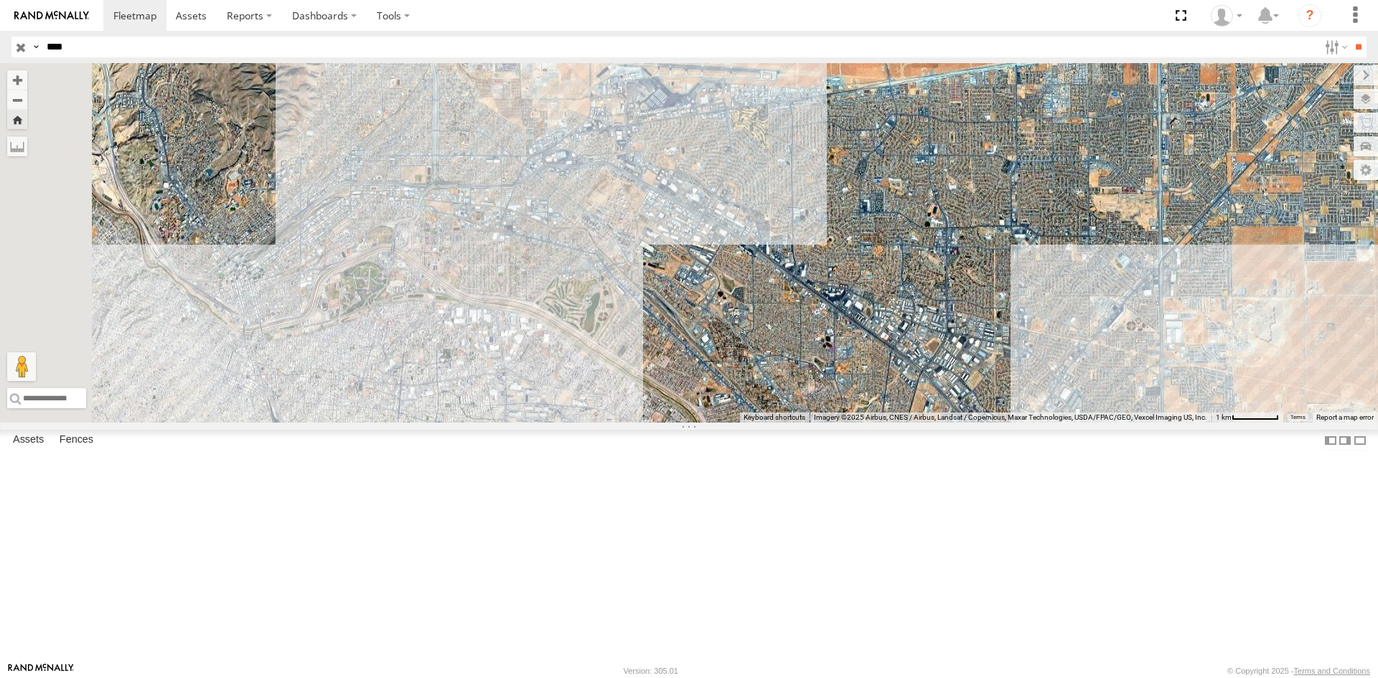
drag, startPoint x: 795, startPoint y: 350, endPoint x: 753, endPoint y: 434, distance: 93.1
click at [753, 423] on div "4000" at bounding box center [689, 243] width 1378 height 360
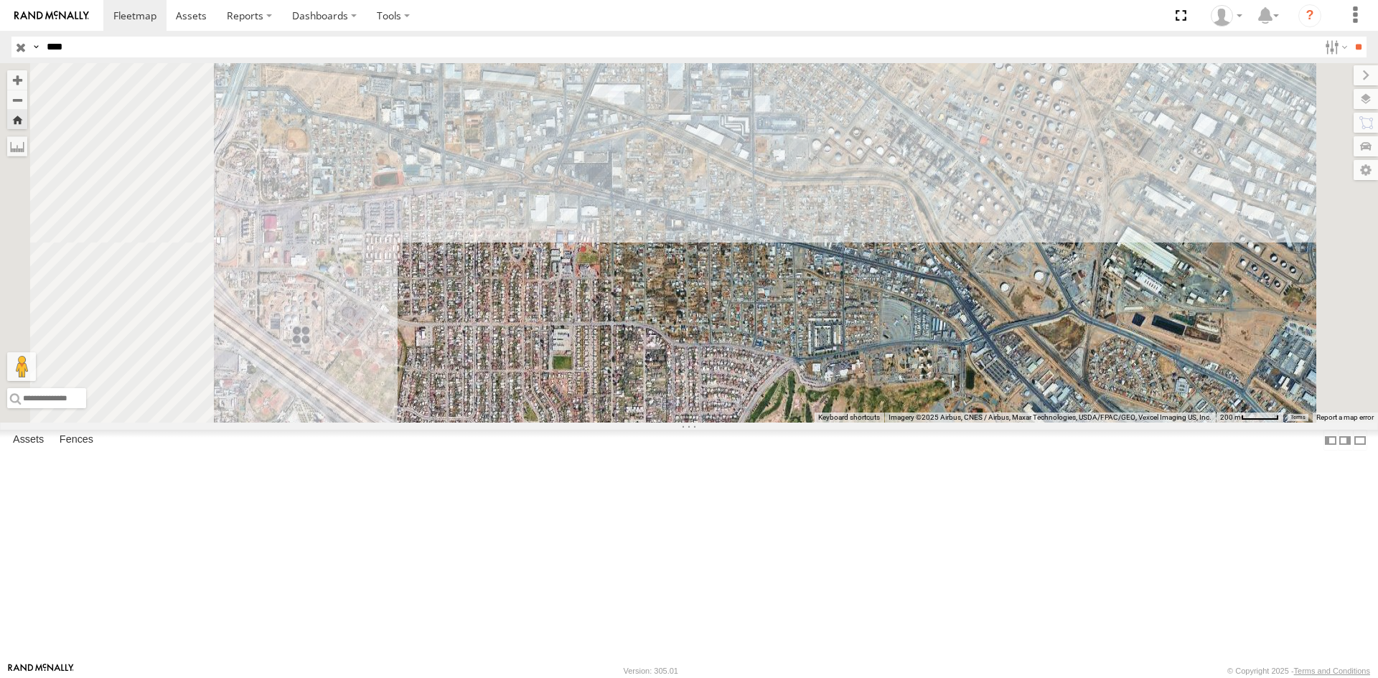
drag, startPoint x: 610, startPoint y: 482, endPoint x: 850, endPoint y: 503, distance: 241.5
click at [849, 423] on div "4000" at bounding box center [689, 243] width 1378 height 360
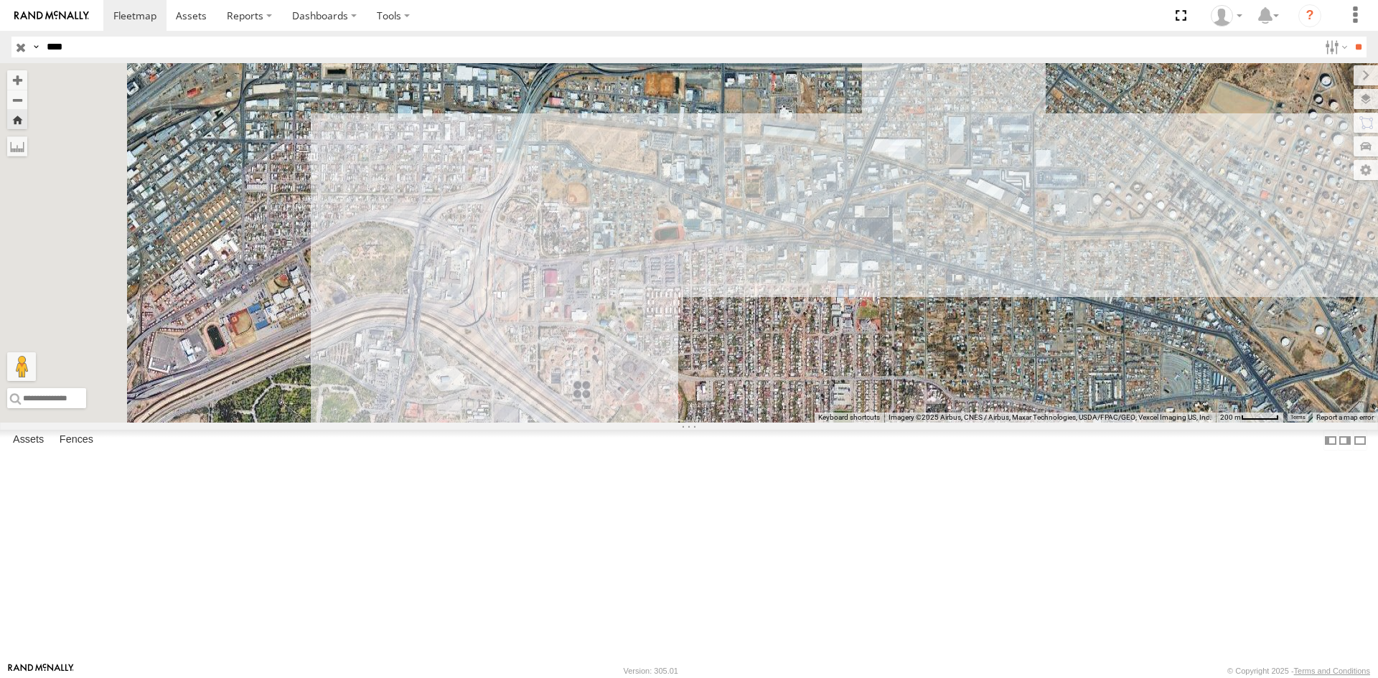
drag, startPoint x: 613, startPoint y: 377, endPoint x: 663, endPoint y: 437, distance: 77.5
click at [646, 423] on div "4000" at bounding box center [689, 243] width 1378 height 360
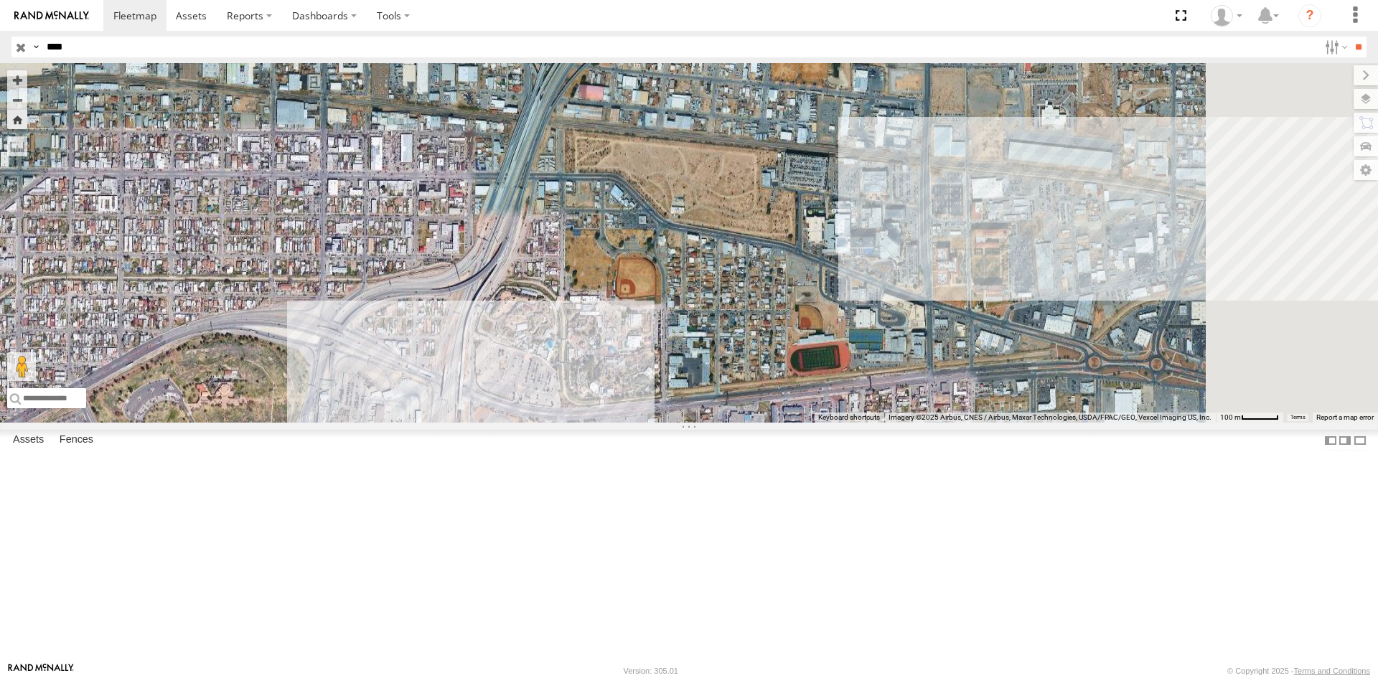
drag, startPoint x: 706, startPoint y: 426, endPoint x: 623, endPoint y: 549, distance: 148.9
click at [623, 423] on div "4000" at bounding box center [689, 243] width 1378 height 360
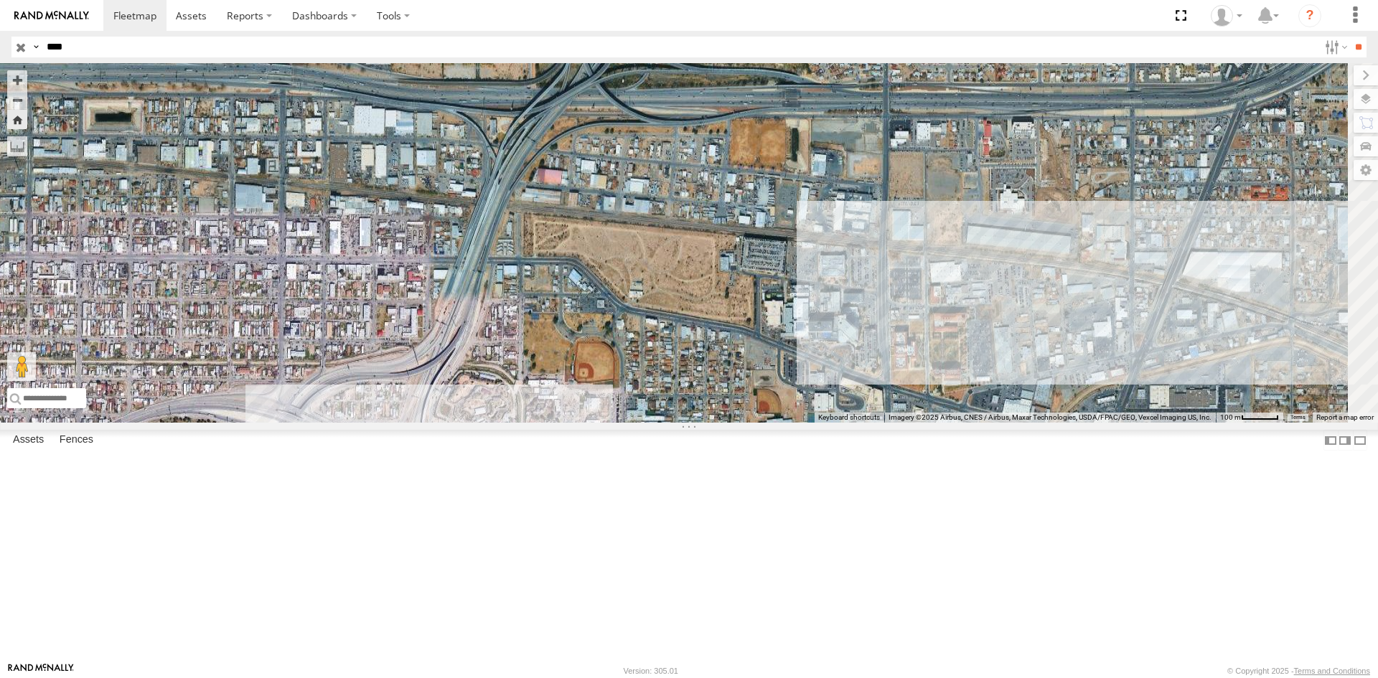
drag, startPoint x: 649, startPoint y: 447, endPoint x: 583, endPoint y: 582, distance: 149.6
click at [583, 423] on div "4000" at bounding box center [689, 243] width 1378 height 360
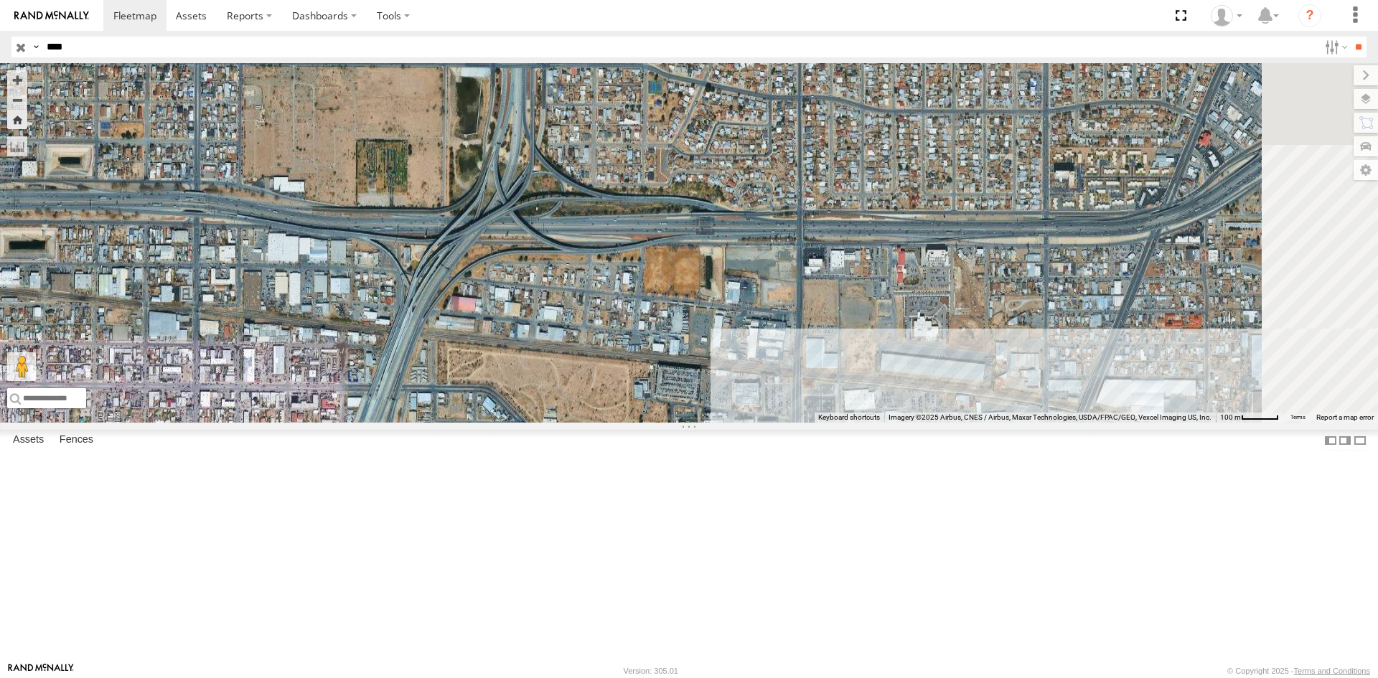
drag, startPoint x: 627, startPoint y: 447, endPoint x: 503, endPoint y: 503, distance: 136.2
click at [503, 423] on div "4000" at bounding box center [689, 243] width 1378 height 360
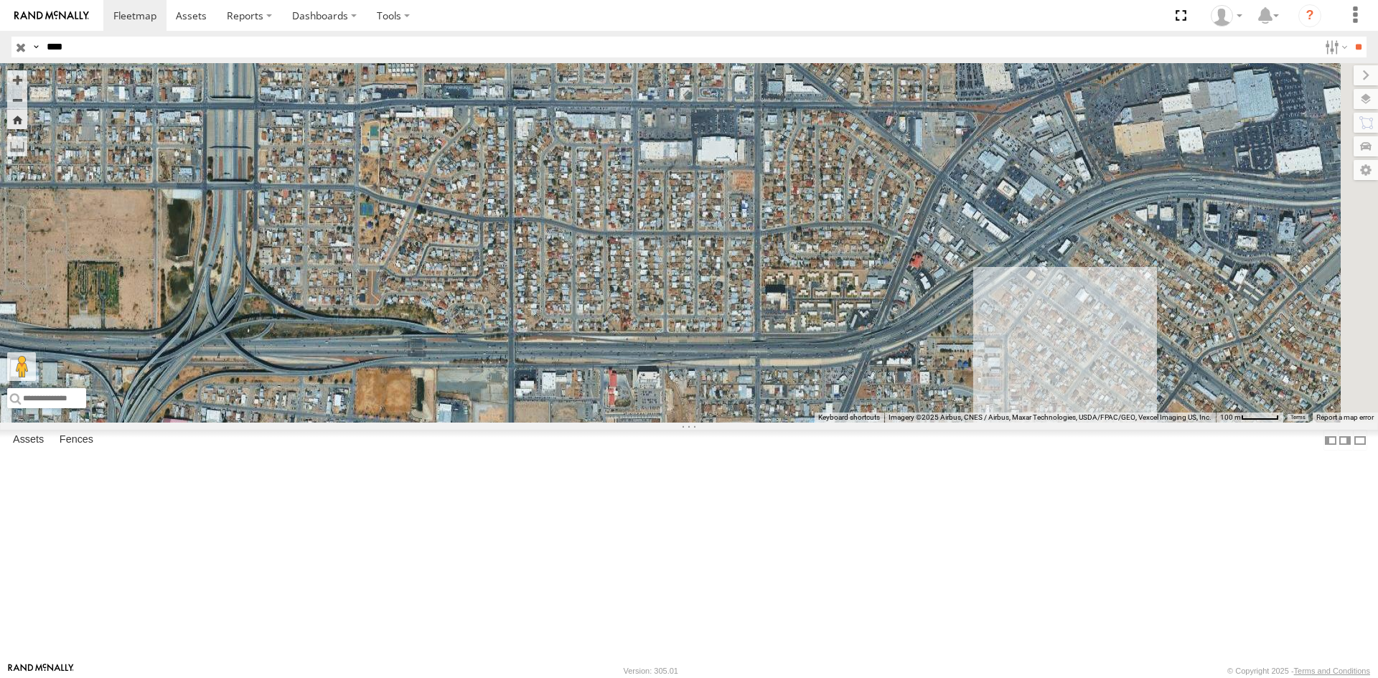
drag, startPoint x: 710, startPoint y: 431, endPoint x: 543, endPoint y: 500, distance: 180.3
click at [543, 423] on div "4000" at bounding box center [689, 243] width 1378 height 360
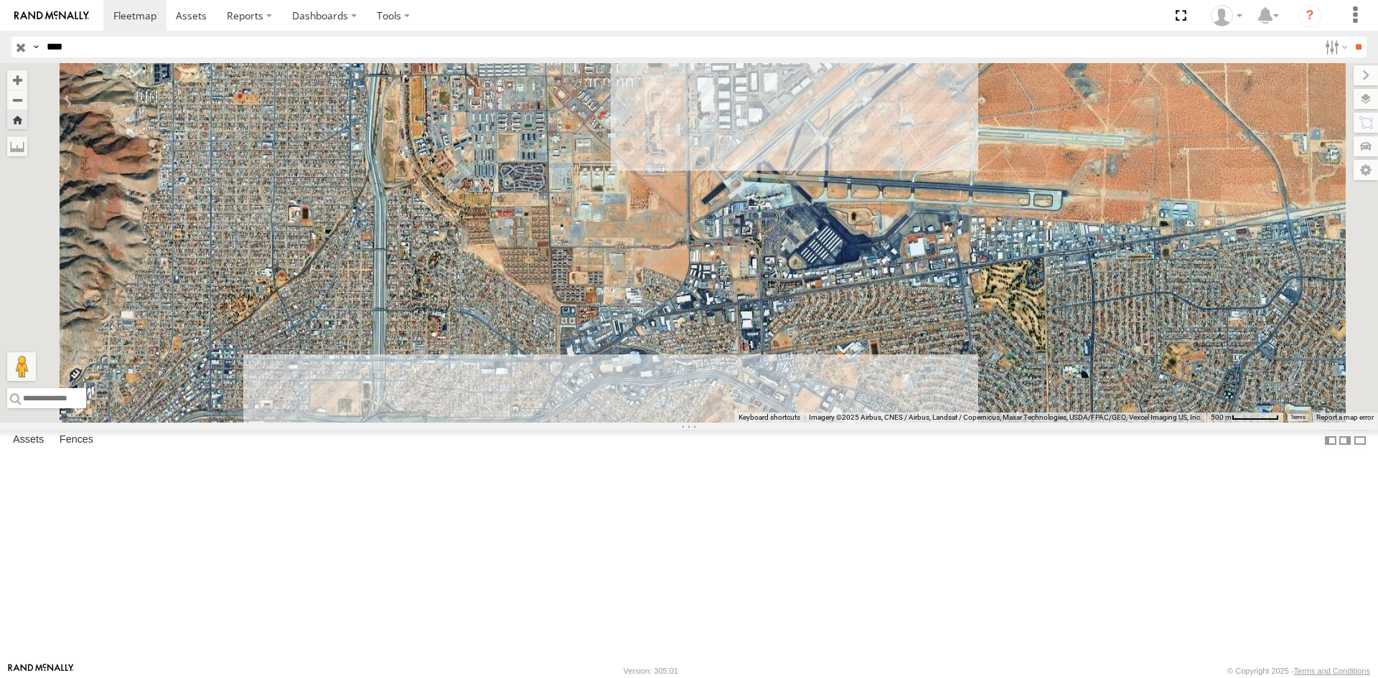
drag, startPoint x: 807, startPoint y: 421, endPoint x: 738, endPoint y: 497, distance: 102.7
click at [739, 423] on div "4000" at bounding box center [689, 243] width 1378 height 360
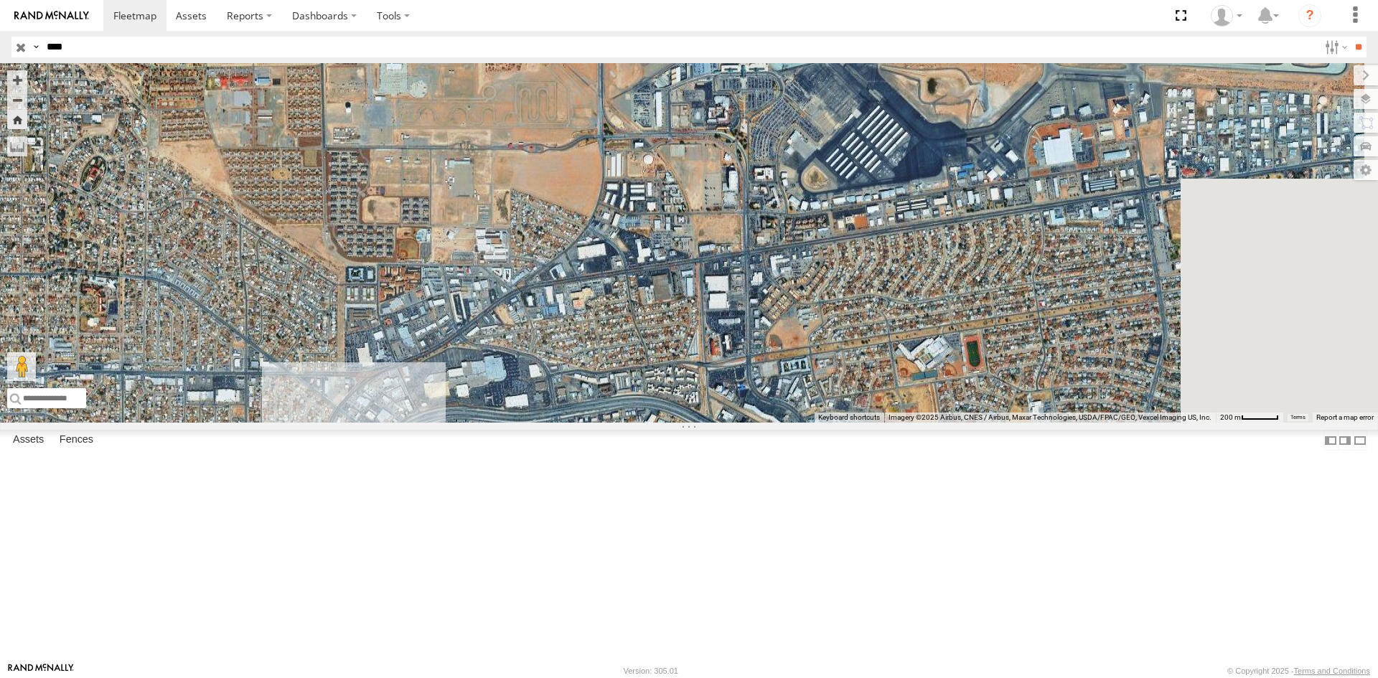
drag, startPoint x: 821, startPoint y: 482, endPoint x: 617, endPoint y: 498, distance: 204.6
click at [617, 423] on div "4000" at bounding box center [689, 243] width 1378 height 360
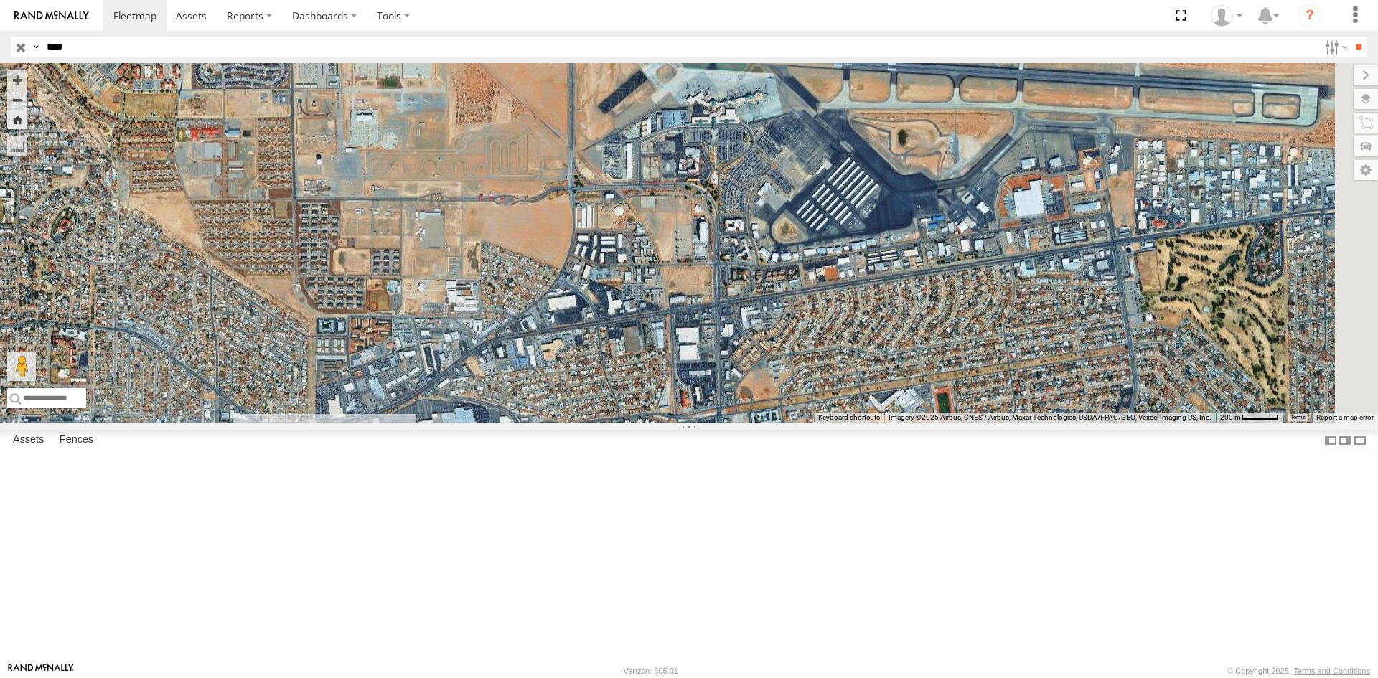
drag, startPoint x: 697, startPoint y: 463, endPoint x: 643, endPoint y: 557, distance: 108.4
click at [643, 423] on div "4000" at bounding box center [689, 243] width 1378 height 360
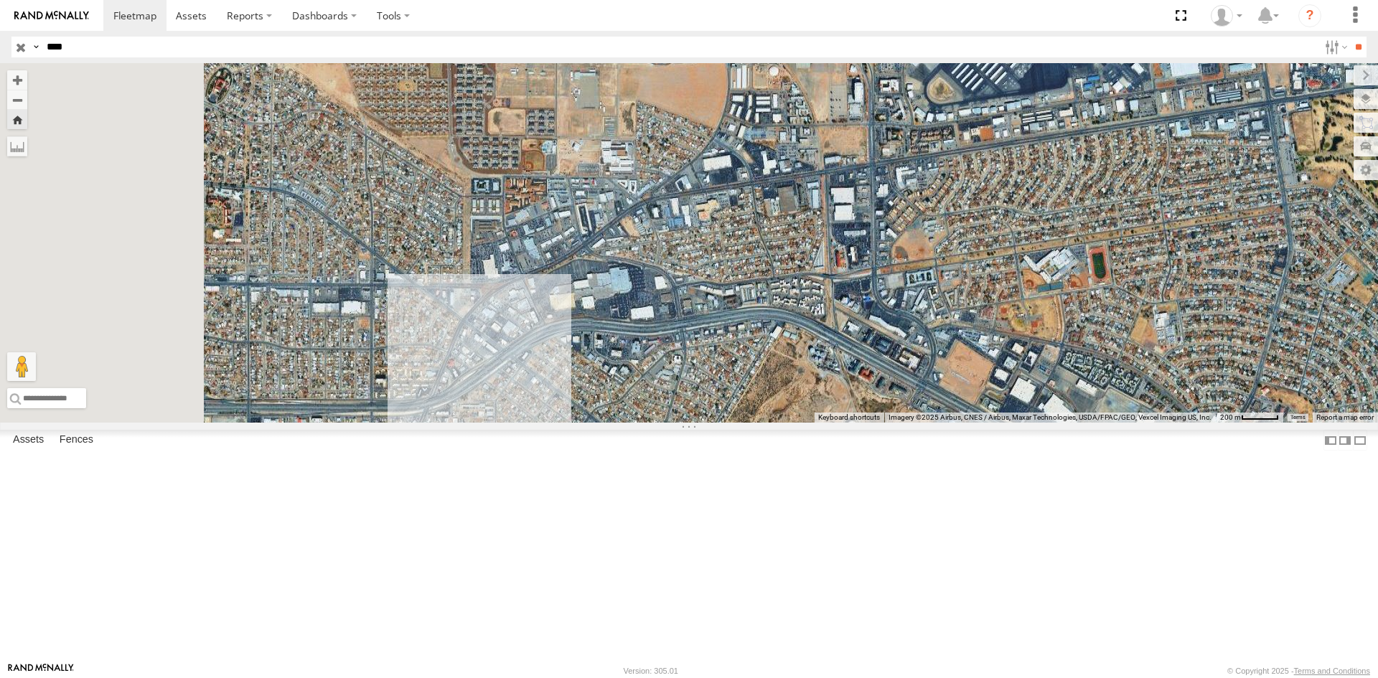
drag, startPoint x: 672, startPoint y: 433, endPoint x: 767, endPoint y: 354, distance: 123.9
click at [766, 355] on div "4000" at bounding box center [689, 243] width 1378 height 360
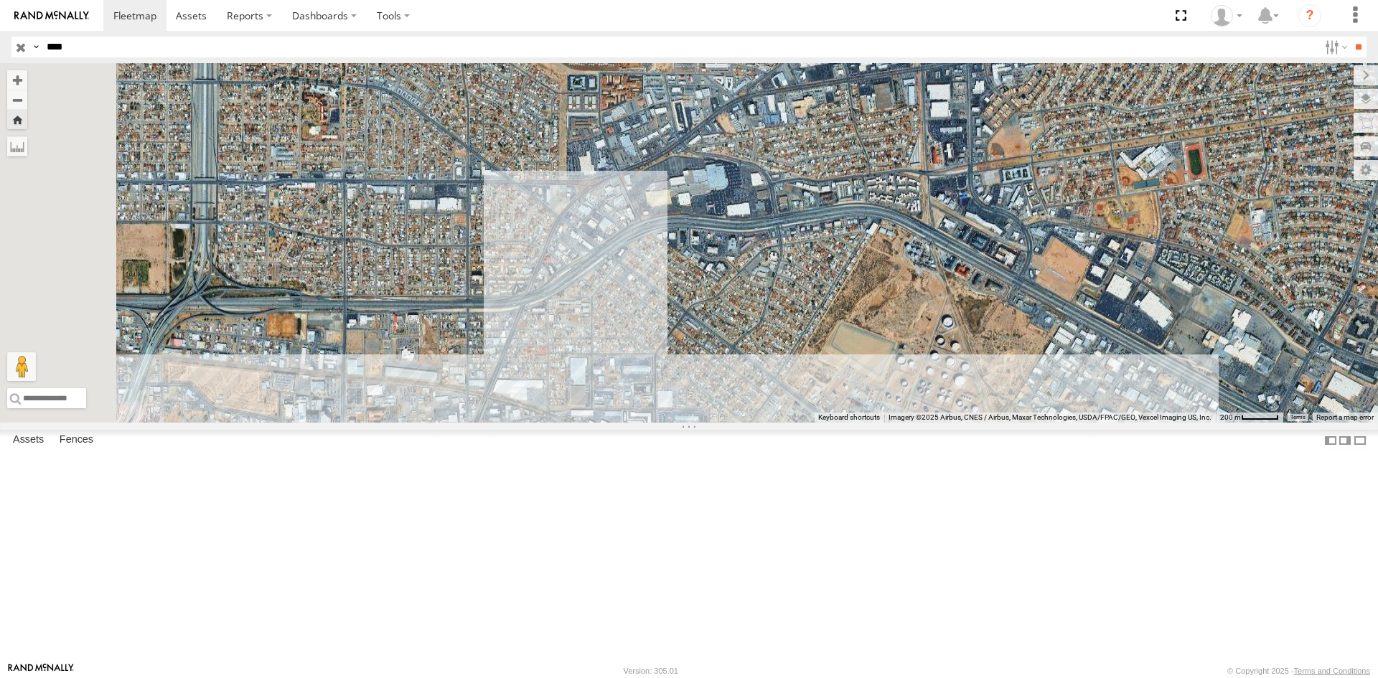
drag, startPoint x: 721, startPoint y: 463, endPoint x: 734, endPoint y: 416, distance: 48.4
click at [753, 394] on div "4000" at bounding box center [689, 243] width 1378 height 360
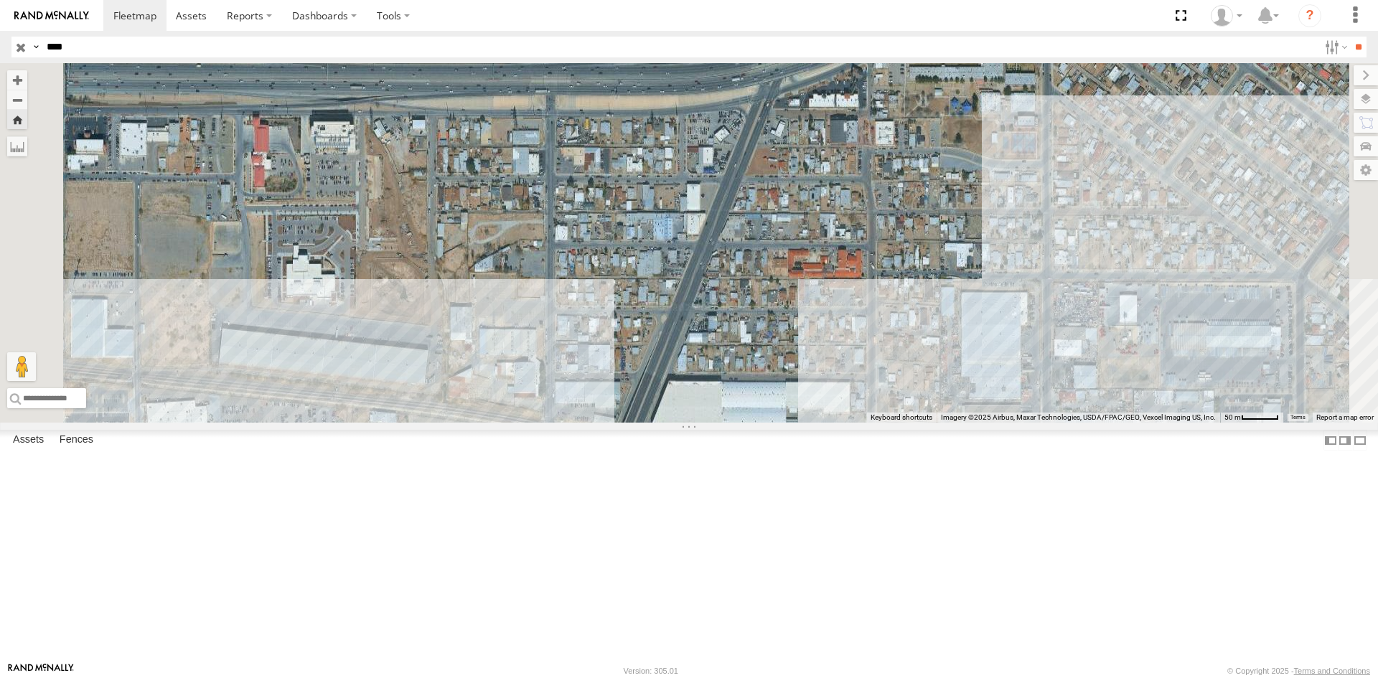
drag, startPoint x: 758, startPoint y: 215, endPoint x: 803, endPoint y: 361, distance: 153.3
click at [798, 366] on div "4000" at bounding box center [689, 243] width 1378 height 360
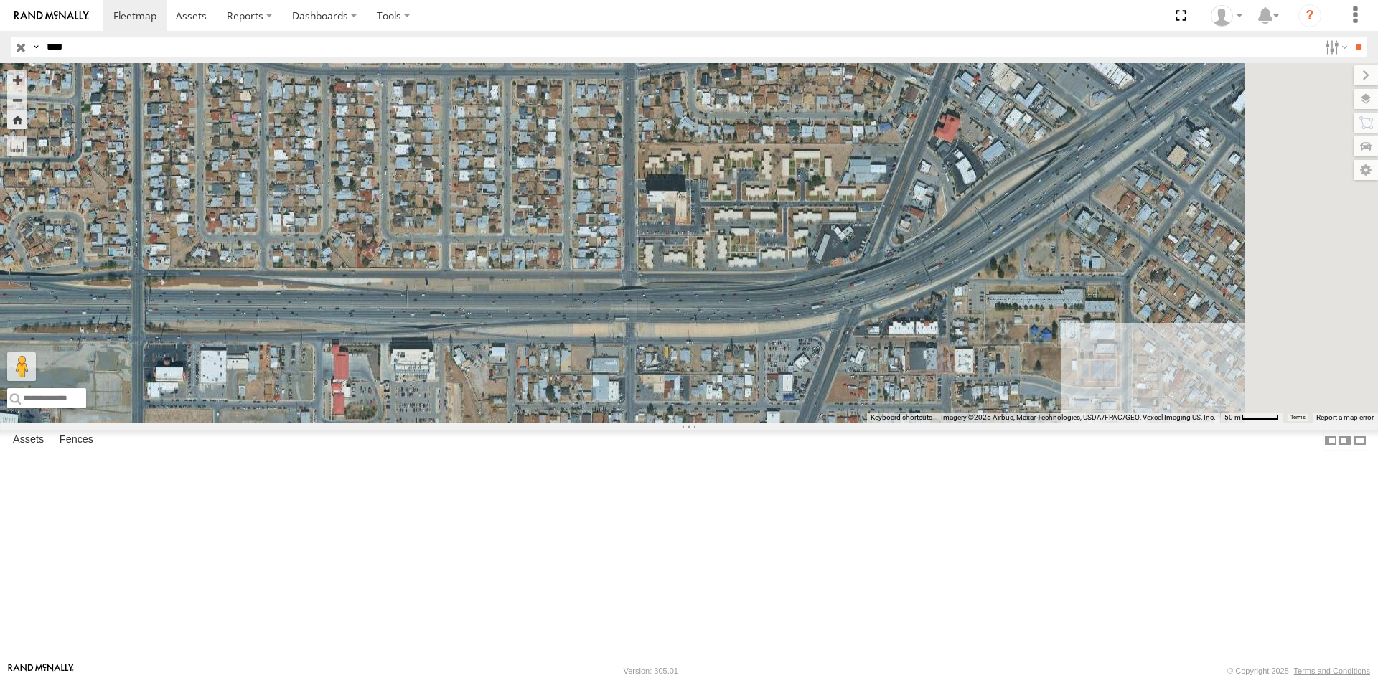
drag, startPoint x: 872, startPoint y: 406, endPoint x: 1024, endPoint y: 405, distance: 152.2
click at [821, 423] on div "4000" at bounding box center [689, 243] width 1378 height 360
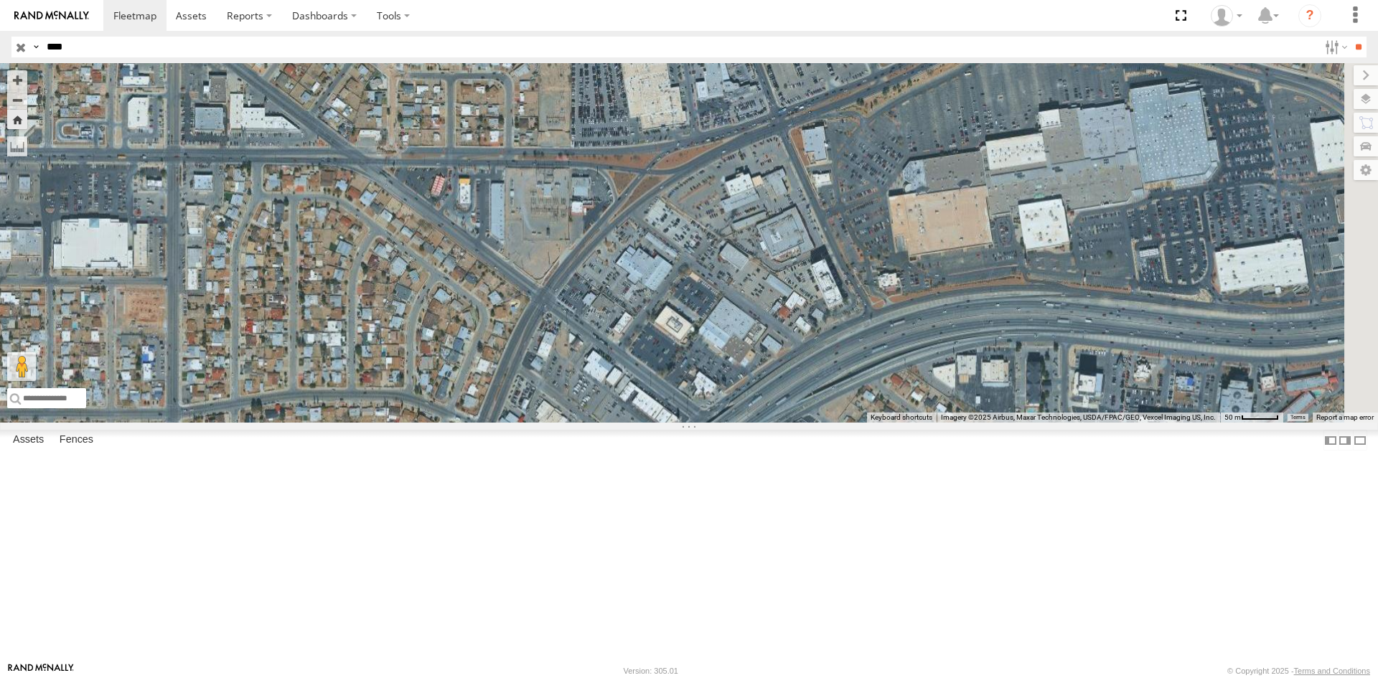
drag, startPoint x: 1053, startPoint y: 375, endPoint x: 610, endPoint y: 712, distance: 556.8
click at [610, 678] on html at bounding box center [689, 339] width 1378 height 678
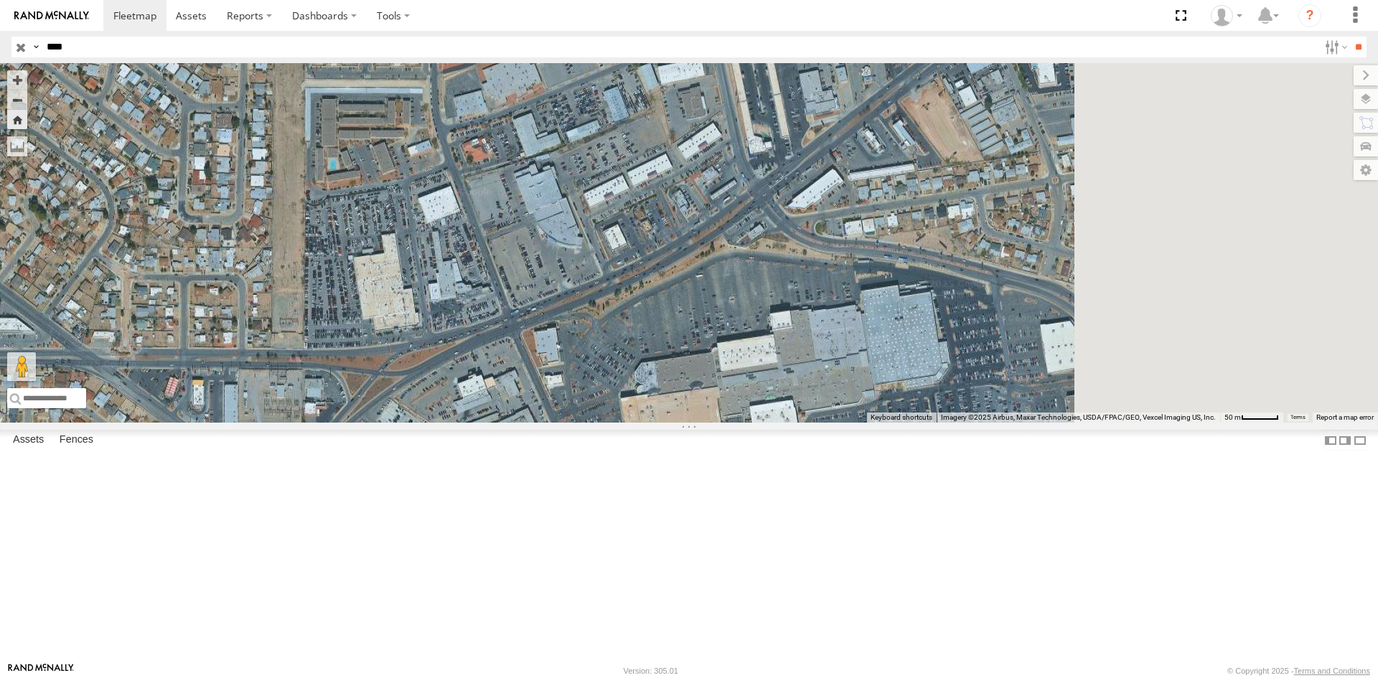
drag, startPoint x: 715, startPoint y: 478, endPoint x: 439, endPoint y: 683, distance: 343.7
click at [439, 678] on html at bounding box center [689, 339] width 1378 height 678
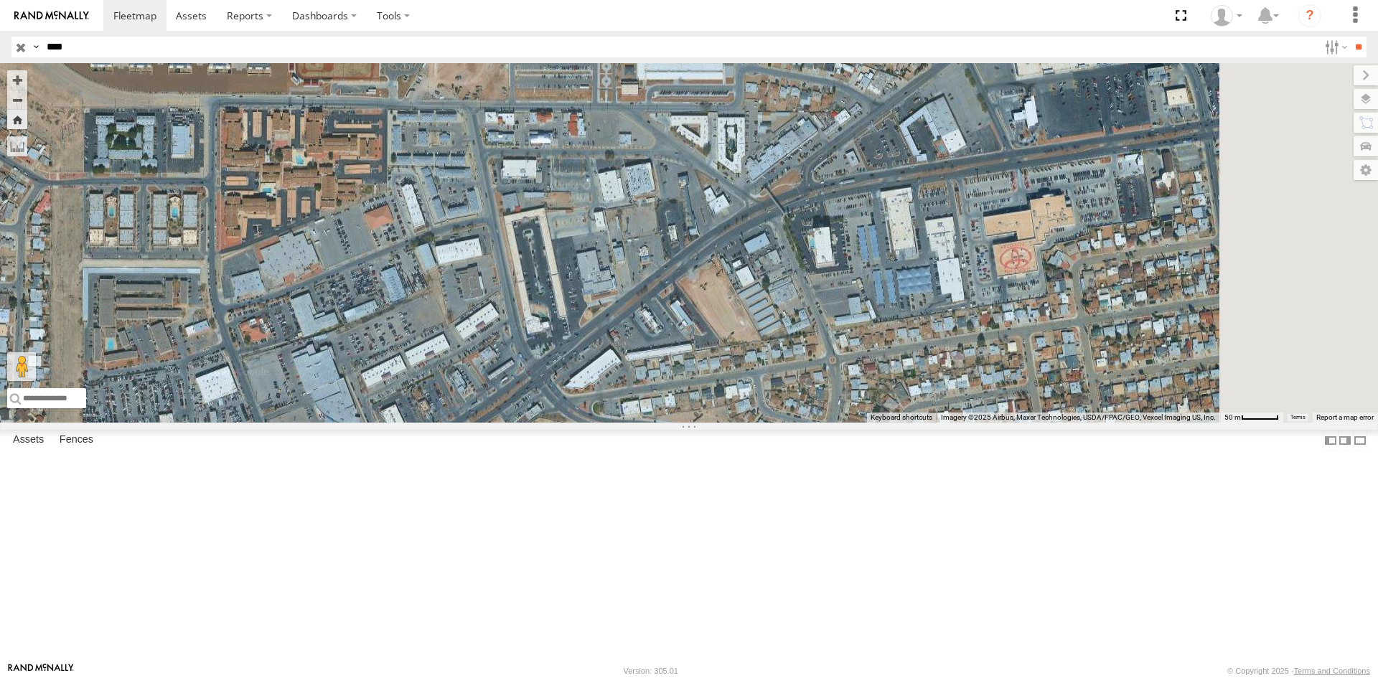
drag, startPoint x: 663, startPoint y: 477, endPoint x: 490, endPoint y: 636, distance: 234.7
click at [484, 423] on div "4000" at bounding box center [689, 243] width 1378 height 360
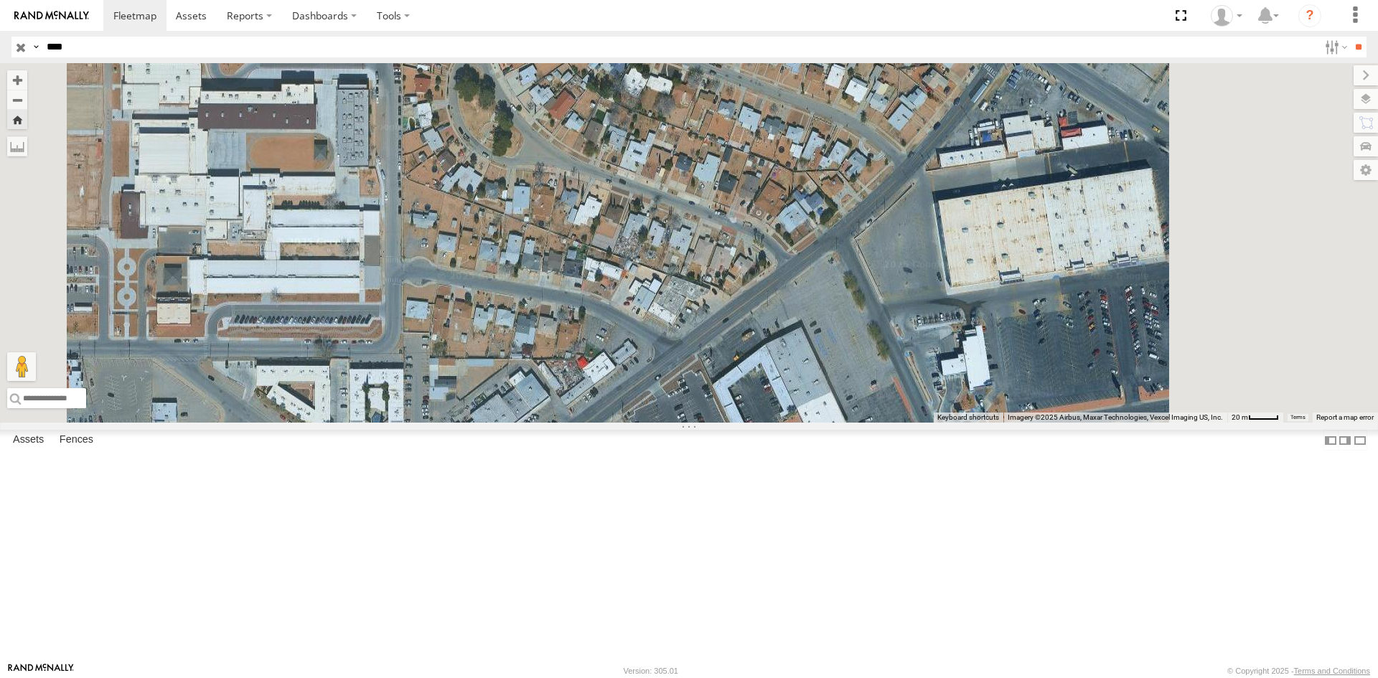
drag, startPoint x: 1009, startPoint y: 390, endPoint x: 793, endPoint y: 559, distance: 274.6
click at [793, 423] on div "4000" at bounding box center [689, 243] width 1378 height 360
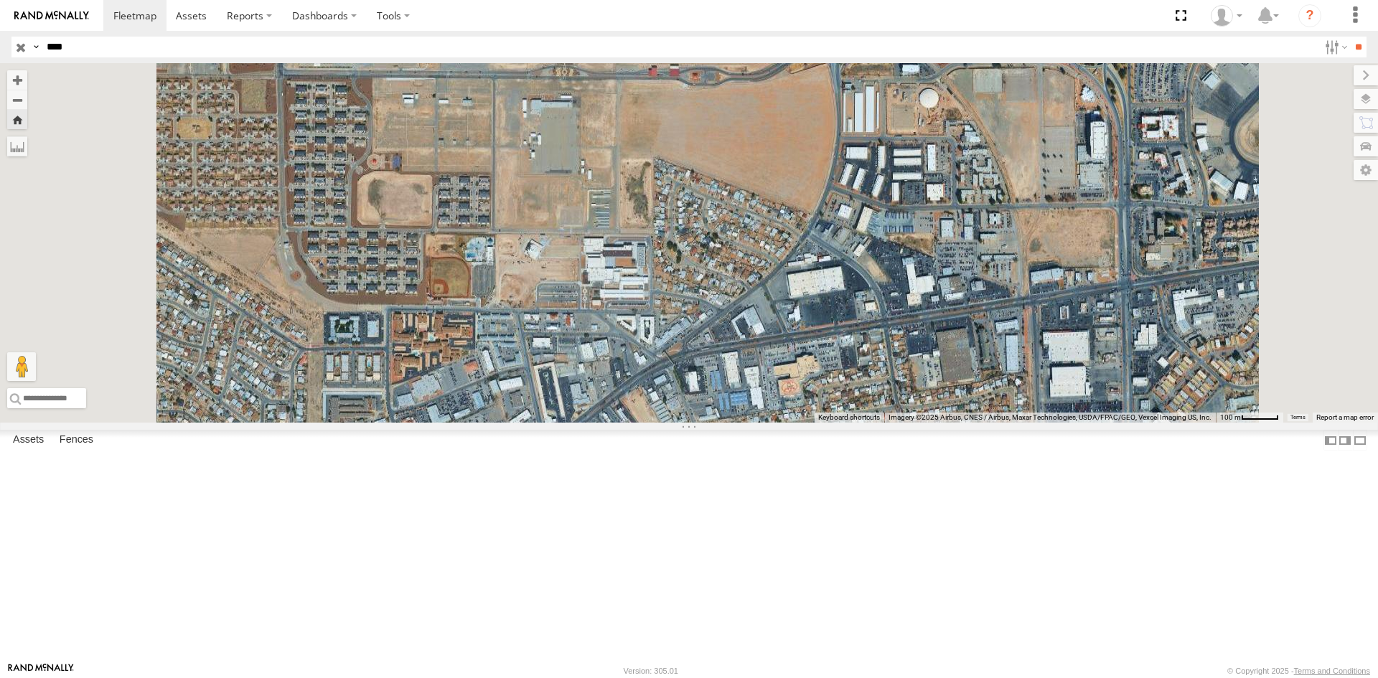
drag, startPoint x: 915, startPoint y: 457, endPoint x: 1014, endPoint y: 243, distance: 236.4
click at [1012, 249] on div "4000" at bounding box center [689, 243] width 1378 height 360
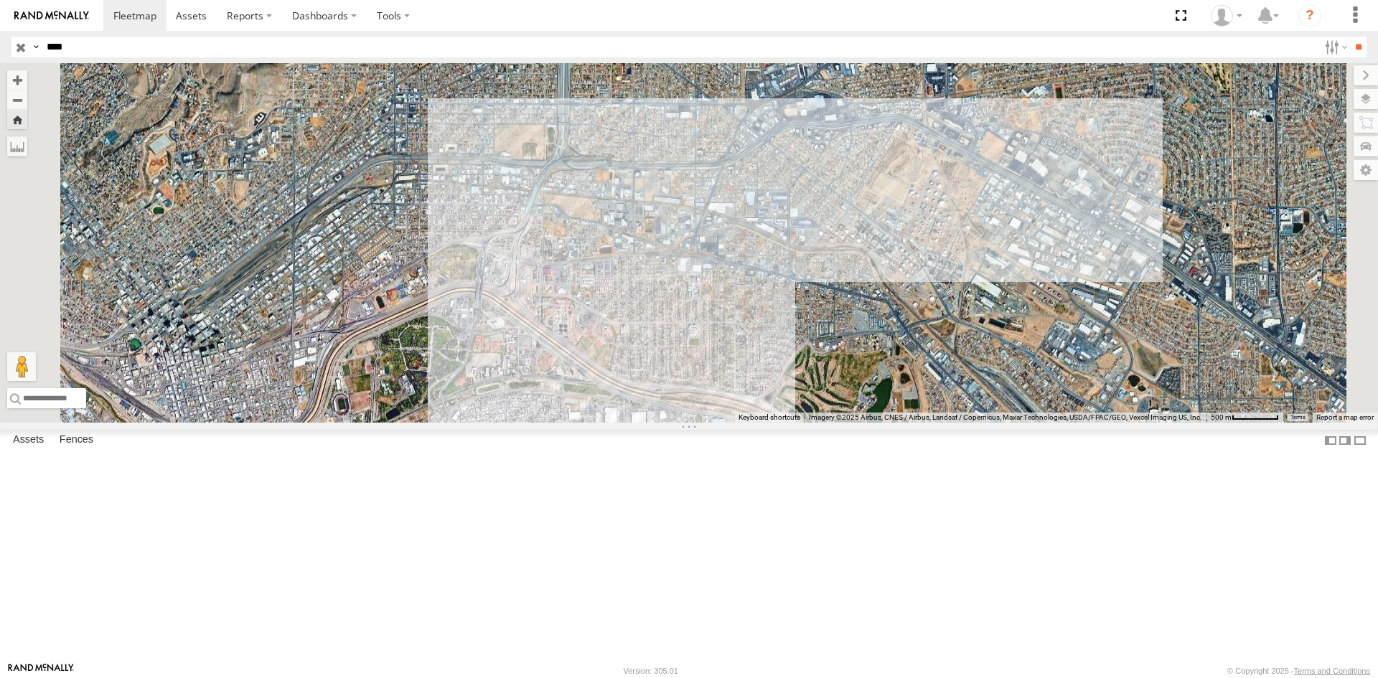
drag, startPoint x: 918, startPoint y: 393, endPoint x: 918, endPoint y: 375, distance: 17.2
click at [918, 375] on div "4000" at bounding box center [689, 243] width 1378 height 360
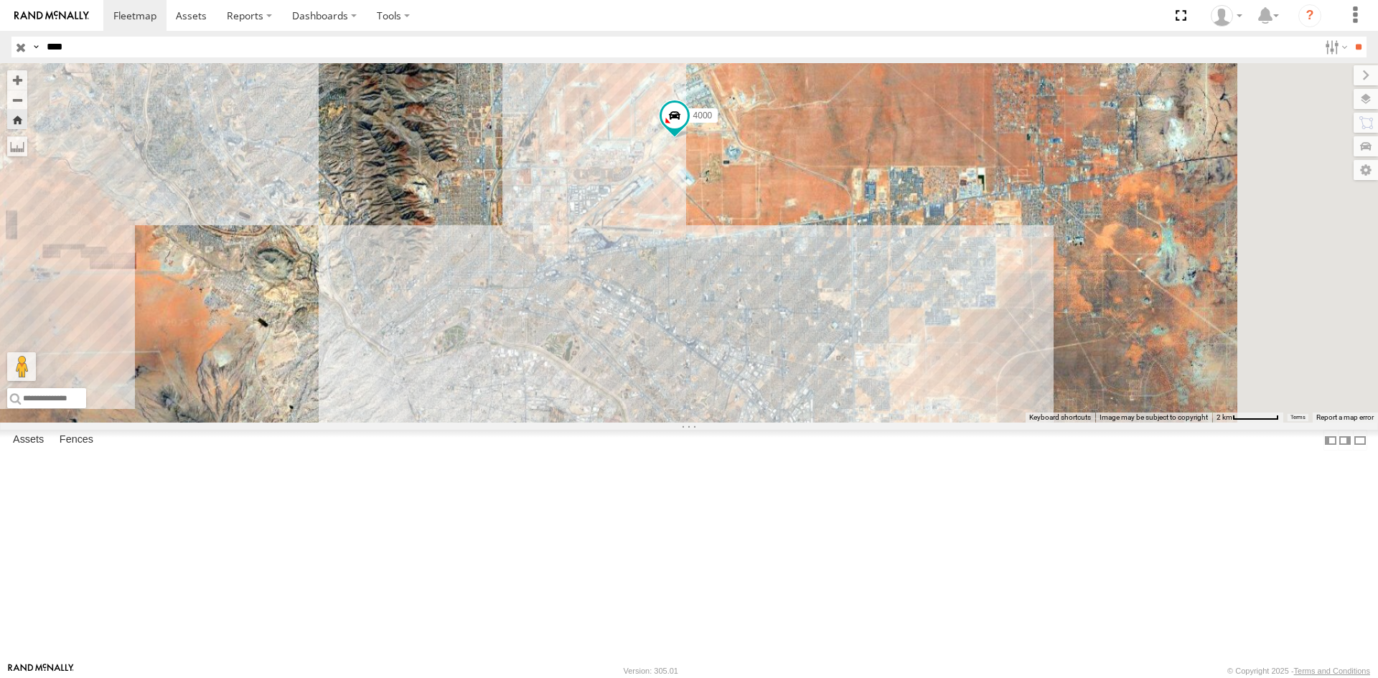
drag, startPoint x: 821, startPoint y: 169, endPoint x: 710, endPoint y: 375, distance: 233.8
click at [710, 375] on div "4000" at bounding box center [689, 243] width 1378 height 360
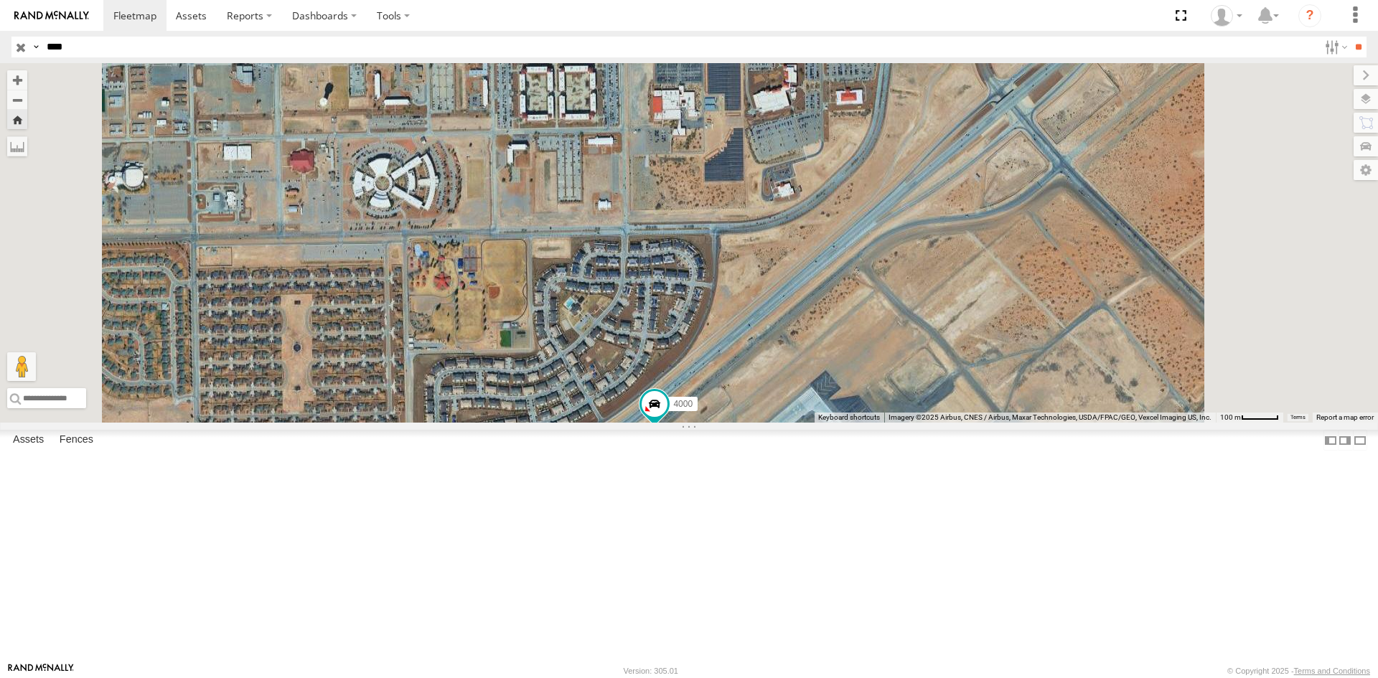
drag, startPoint x: 759, startPoint y: 299, endPoint x: 793, endPoint y: 103, distance: 198.3
click at [793, 103] on div "4000" at bounding box center [689, 243] width 1378 height 360
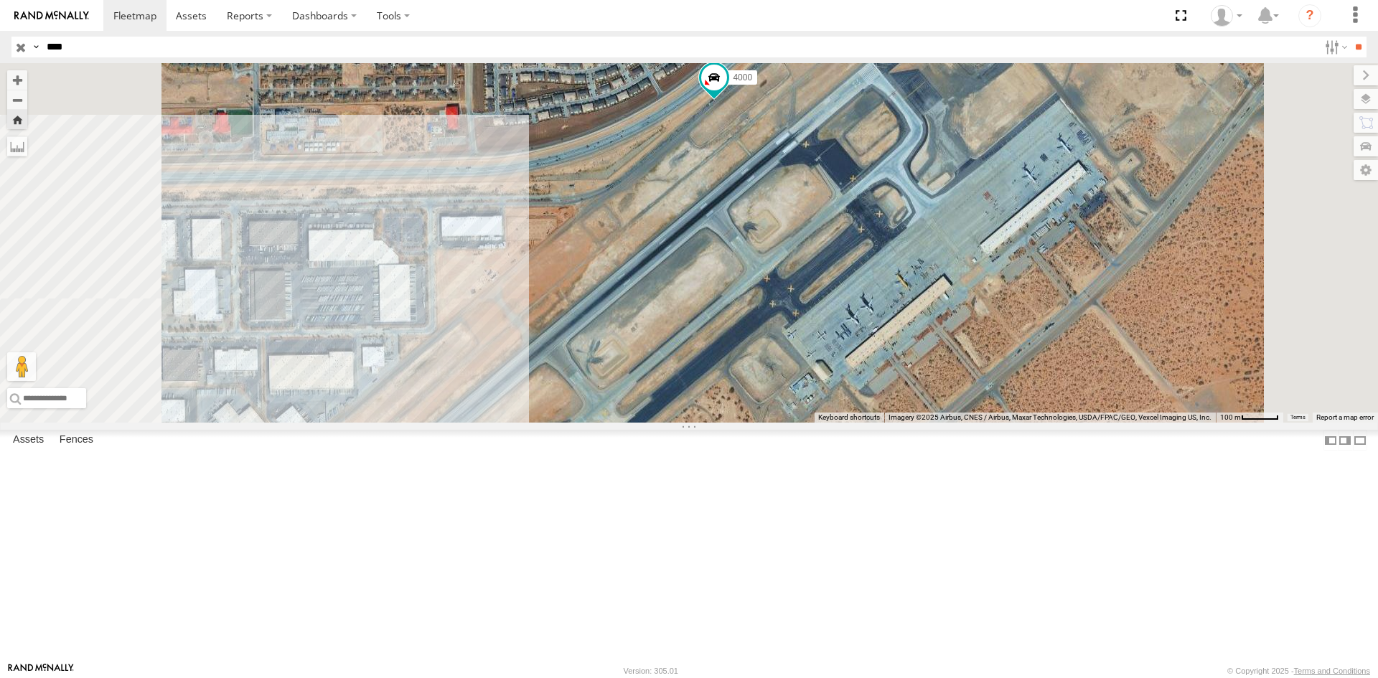
drag, startPoint x: 708, startPoint y: 350, endPoint x: 755, endPoint y: 210, distance: 147.1
click at [755, 210] on div "4000" at bounding box center [689, 243] width 1378 height 360
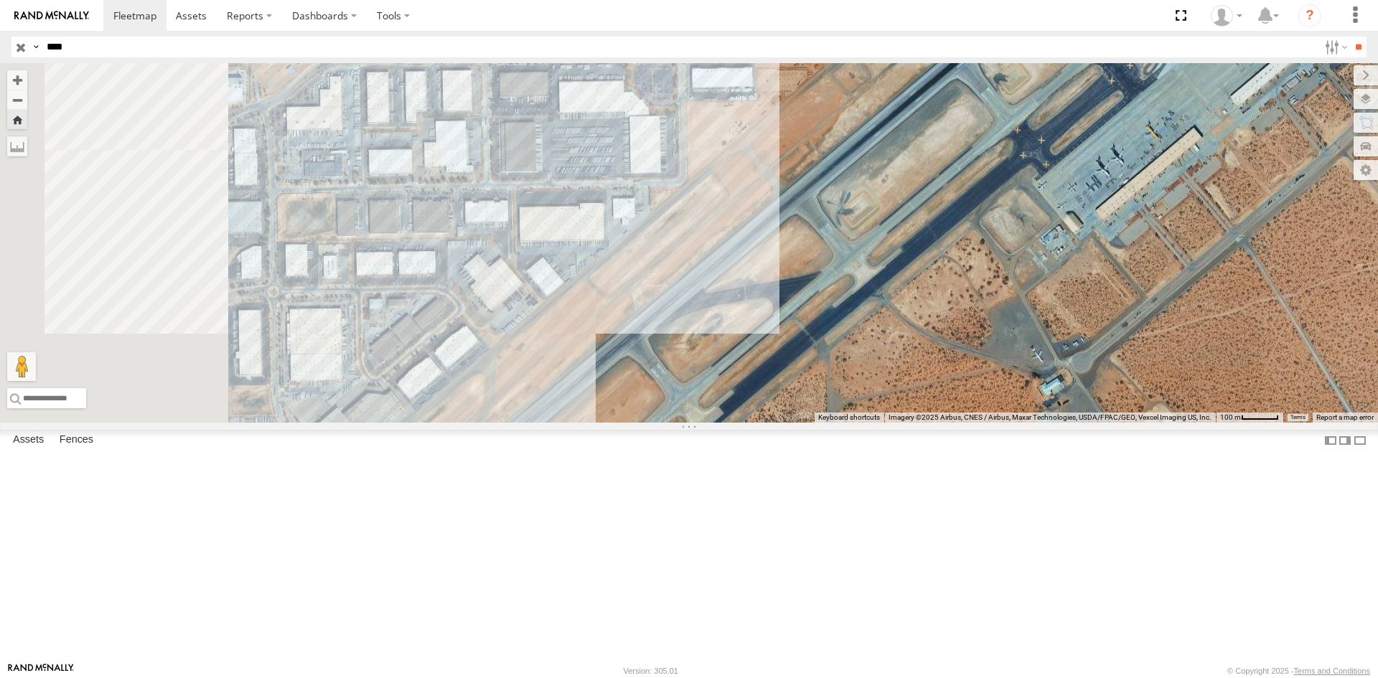
drag, startPoint x: 686, startPoint y: 256, endPoint x: 884, endPoint y: 256, distance: 198.1
click at [884, 256] on div "4000" at bounding box center [689, 243] width 1378 height 360
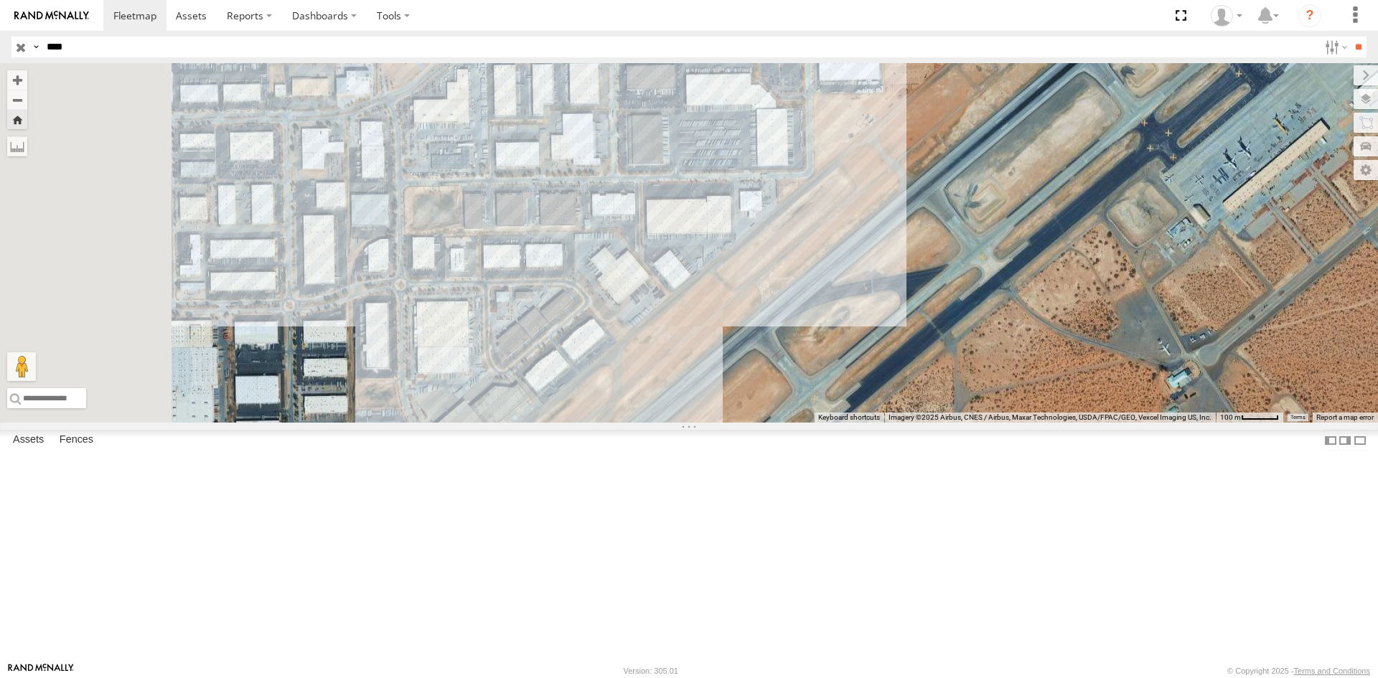
drag, startPoint x: 798, startPoint y: 263, endPoint x: 905, endPoint y: 255, distance: 108.0
click at [905, 255] on div "4000" at bounding box center [689, 243] width 1378 height 360
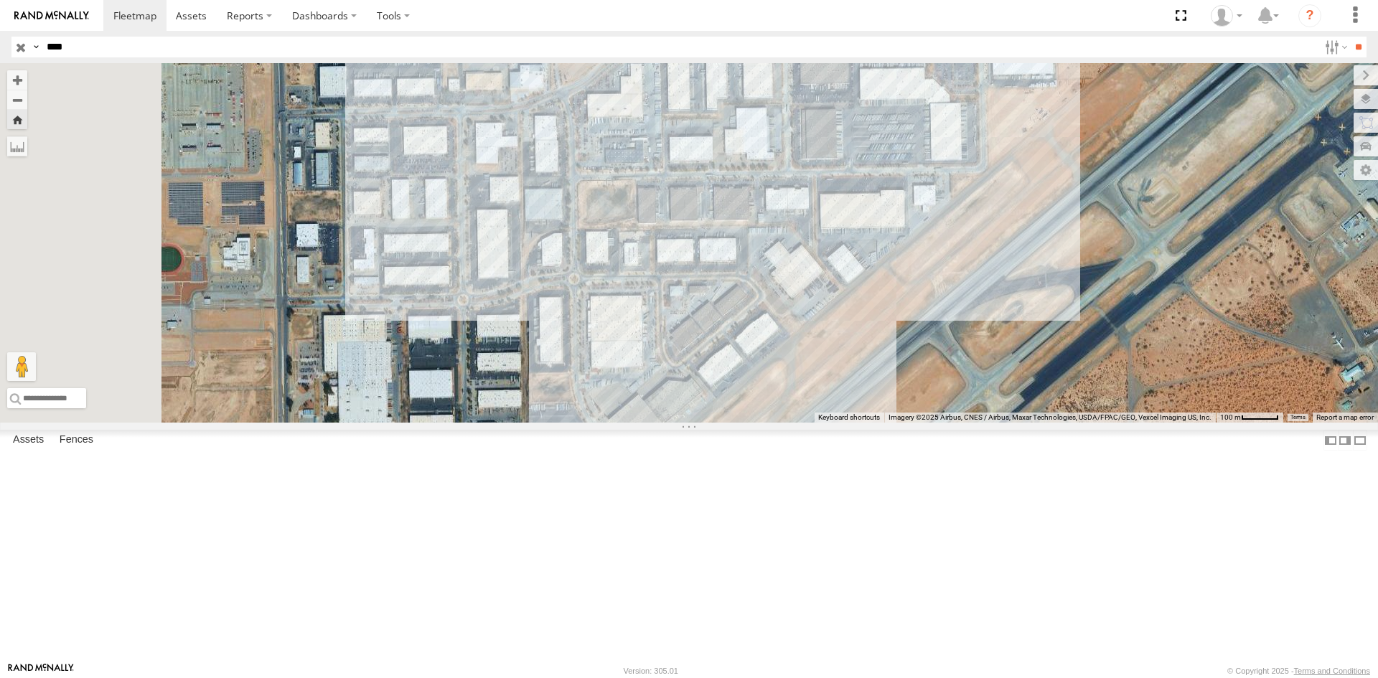
drag, startPoint x: 864, startPoint y: 253, endPoint x: 1031, endPoint y: 251, distance: 166.6
click at [1031, 251] on div "4000" at bounding box center [689, 243] width 1378 height 360
